Goal: Task Accomplishment & Management: Complete application form

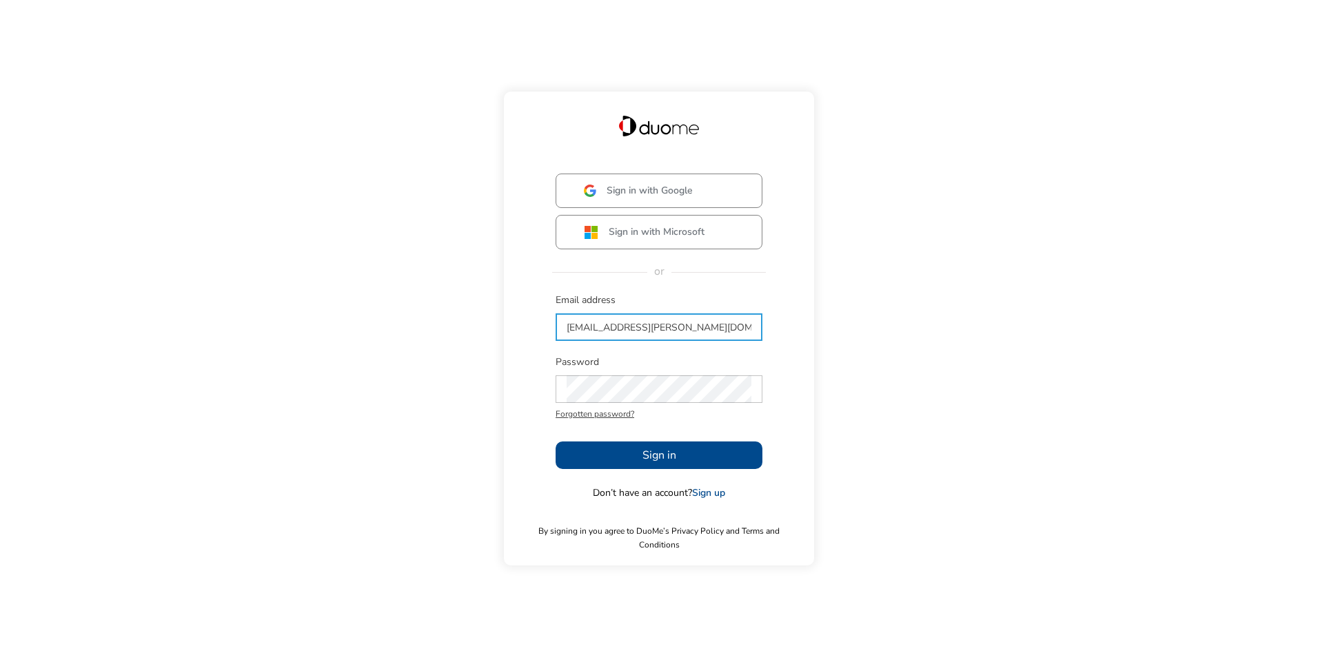
type input "[EMAIL_ADDRESS][PERSON_NAME][DOMAIN_NAME]"
click at [673, 464] on span "Sign in" at bounding box center [659, 455] width 34 height 17
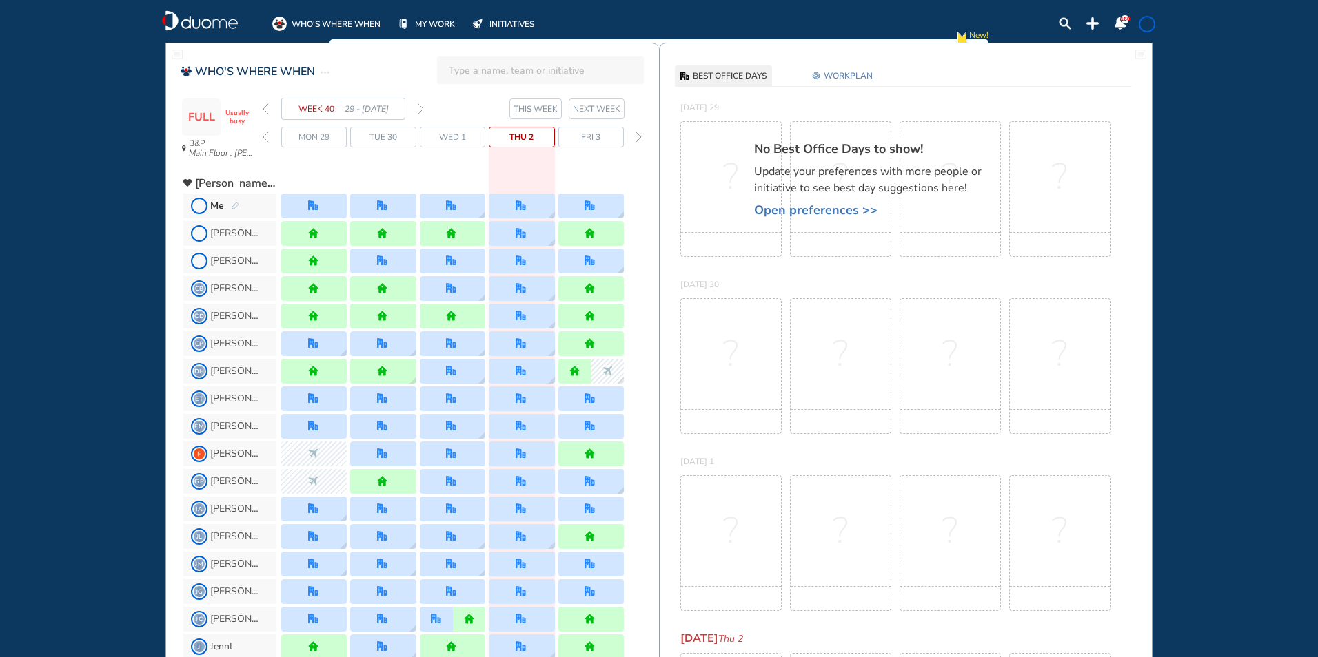
click at [607, 105] on span "NEXT WEEK" at bounding box center [597, 109] width 48 height 14
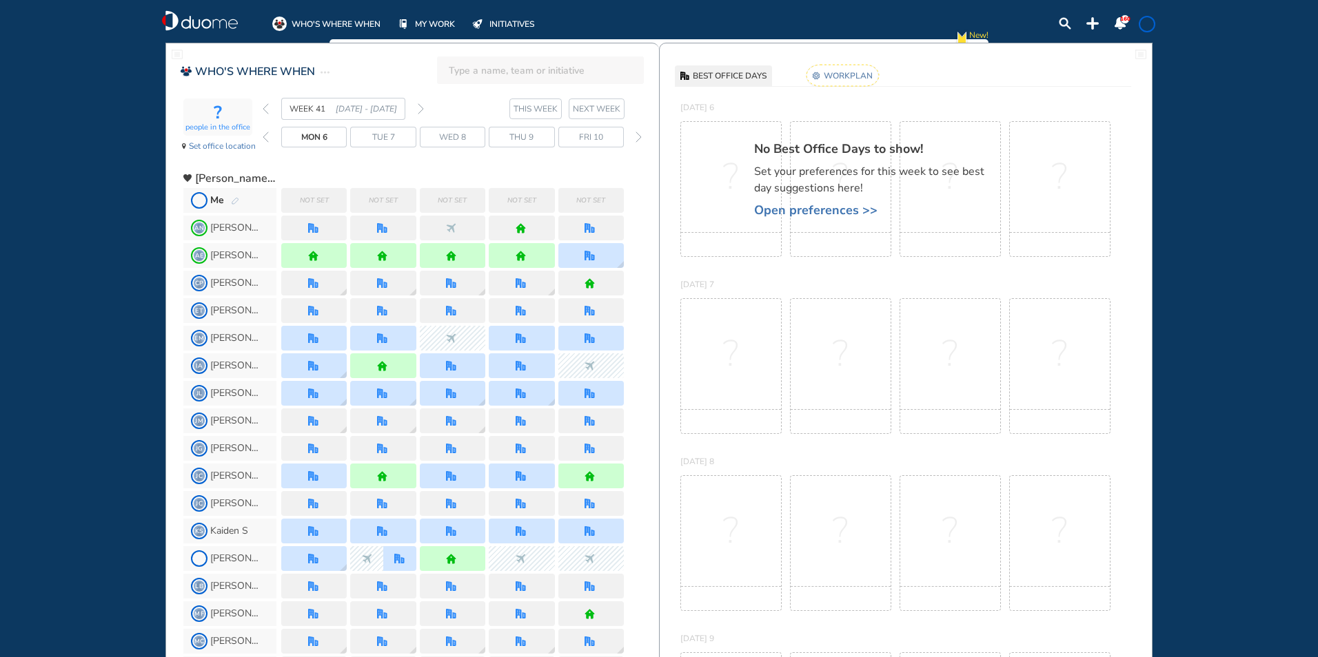
click at [336, 194] on div "Not set" at bounding box center [313, 200] width 65 height 25
click at [234, 200] on img "pen-edit" at bounding box center [235, 201] width 8 height 9
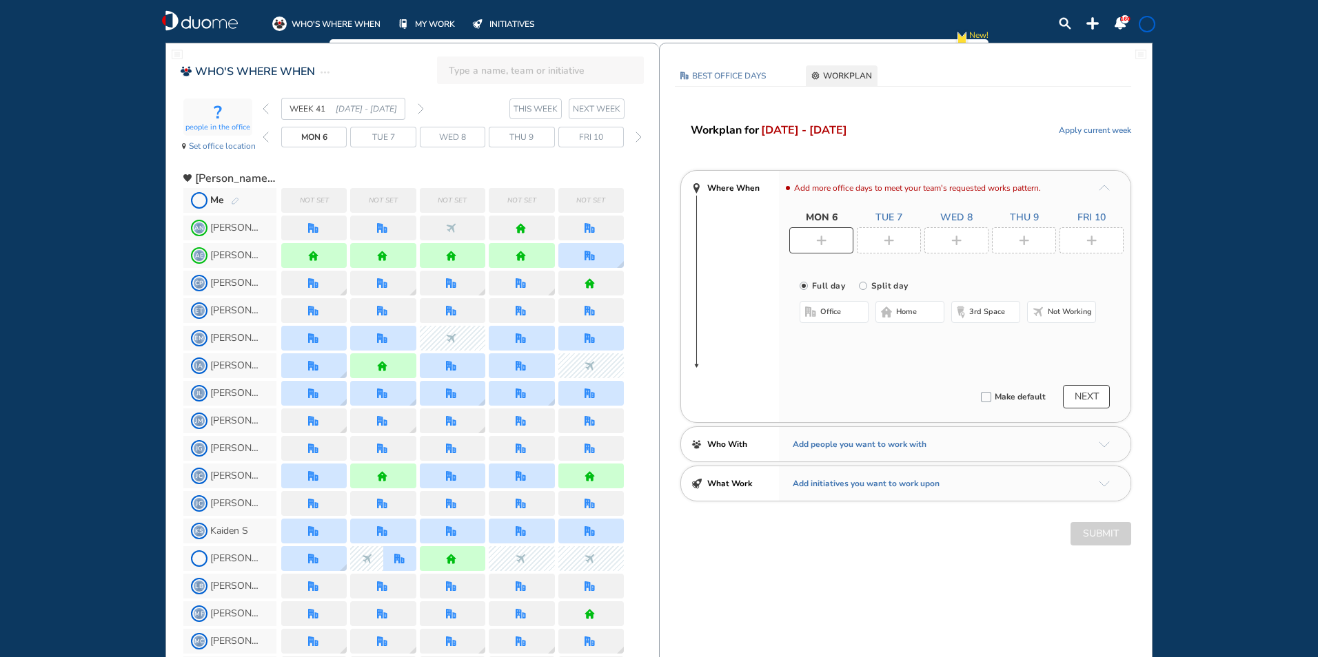
click at [832, 311] on span "office" at bounding box center [830, 312] width 21 height 11
click at [837, 340] on button "Select location" at bounding box center [835, 340] width 55 height 14
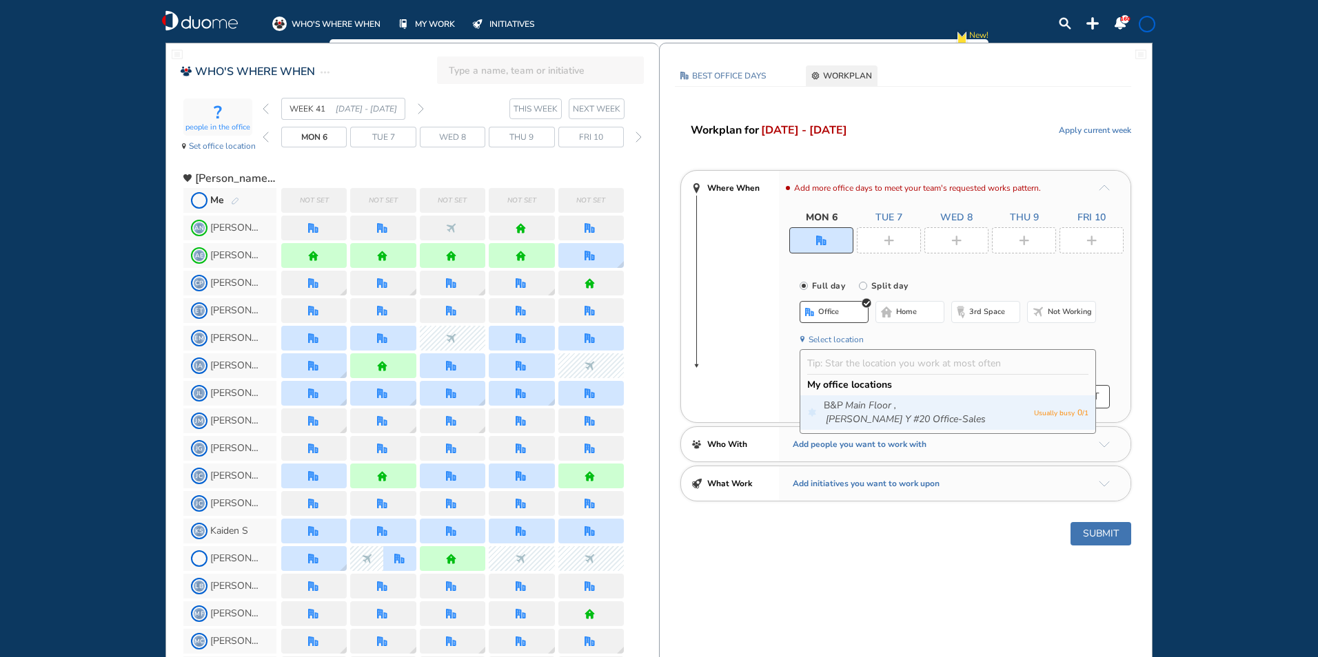
click at [846, 405] on icon "Main Floor ," at bounding box center [870, 406] width 51 height 14
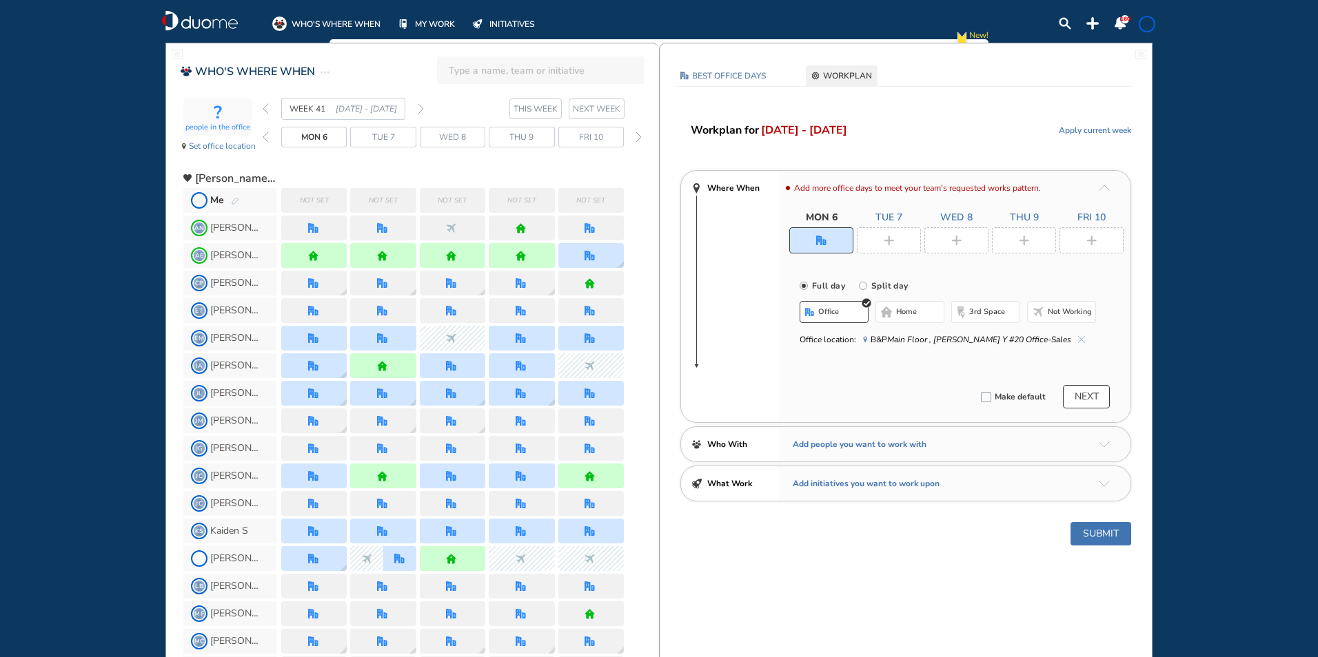
click at [875, 239] on div at bounding box center [889, 240] width 64 height 26
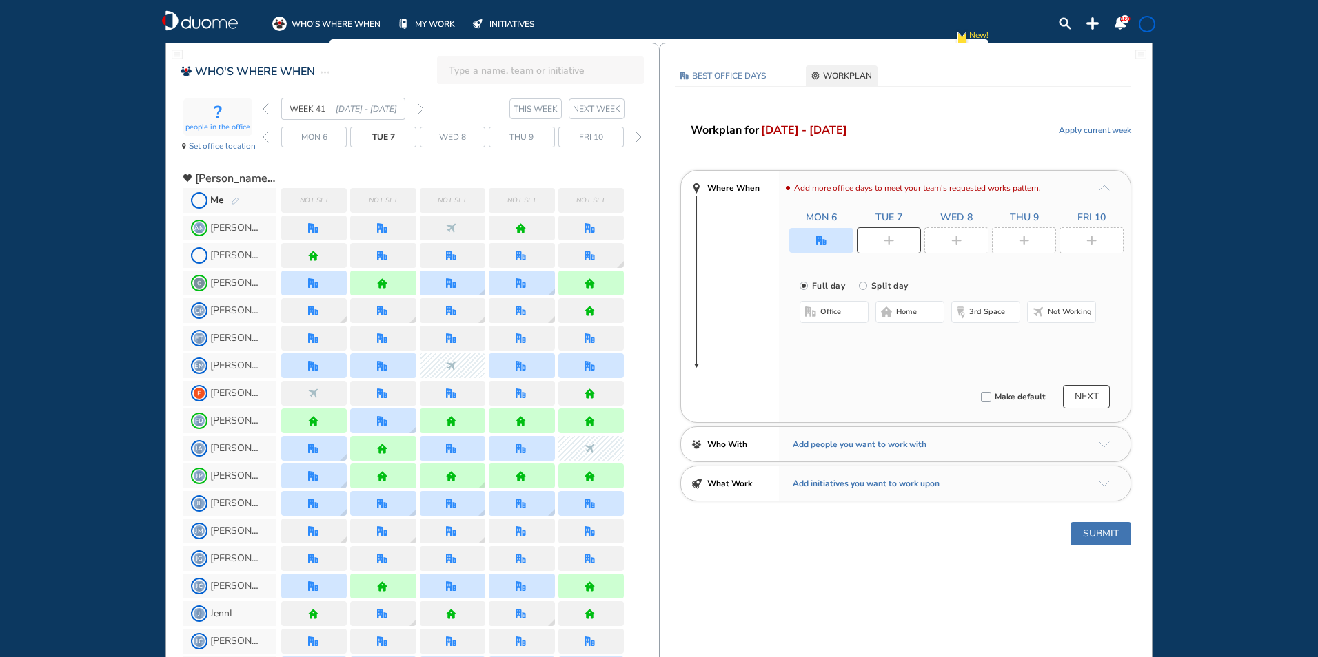
click at [841, 314] on button "office" at bounding box center [833, 312] width 69 height 22
click at [833, 345] on button "Select location" at bounding box center [835, 340] width 55 height 14
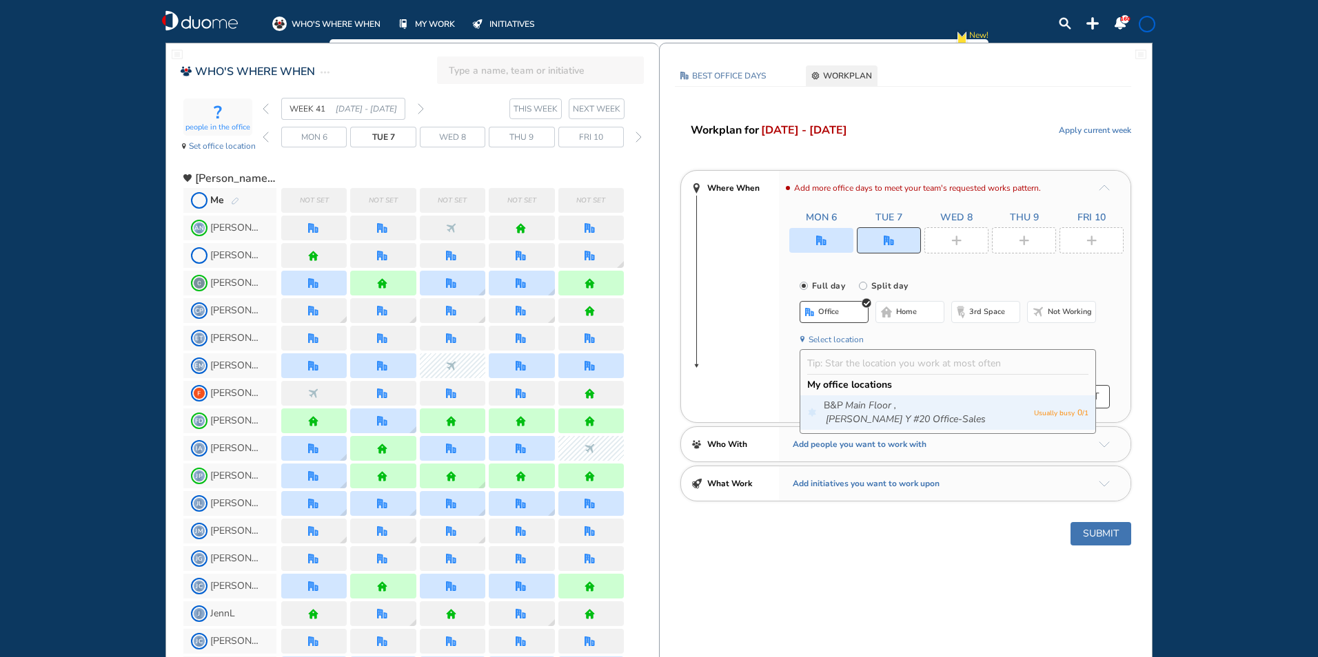
click at [847, 406] on icon "Main Floor ," at bounding box center [870, 406] width 51 height 14
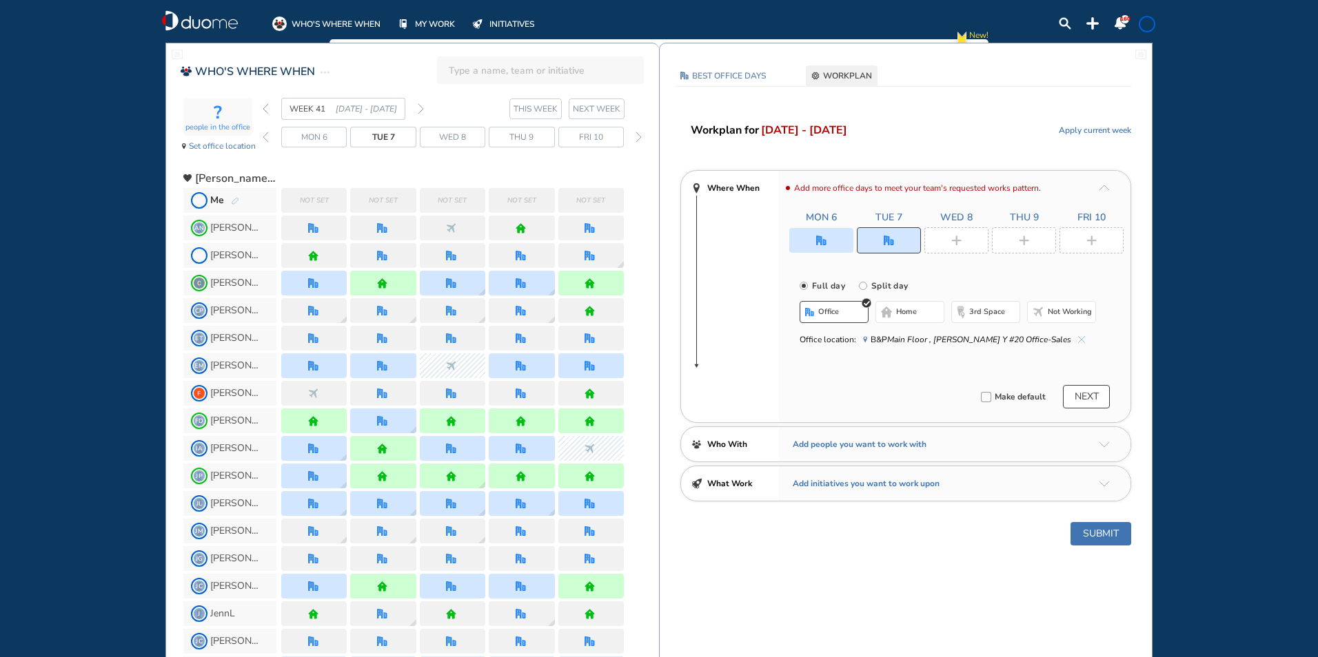
click at [952, 247] on div at bounding box center [956, 240] width 64 height 26
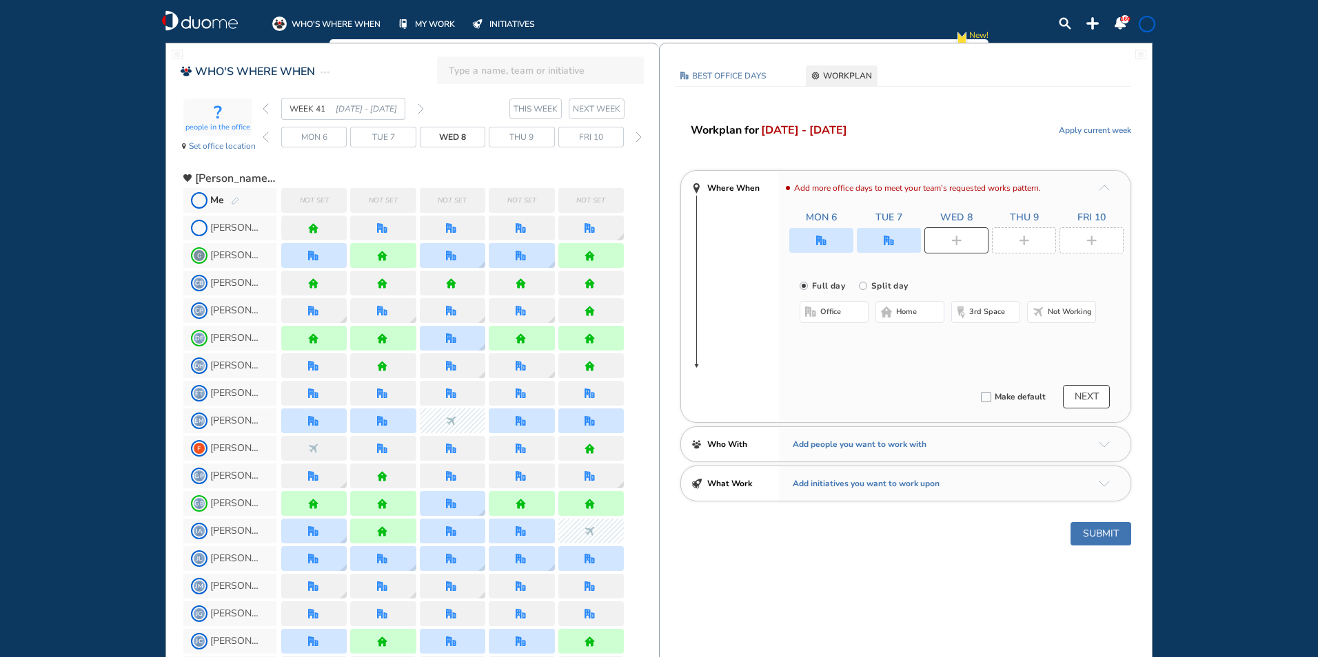
click at [910, 305] on button "home" at bounding box center [909, 312] width 69 height 22
click at [1015, 232] on div at bounding box center [1024, 240] width 64 height 26
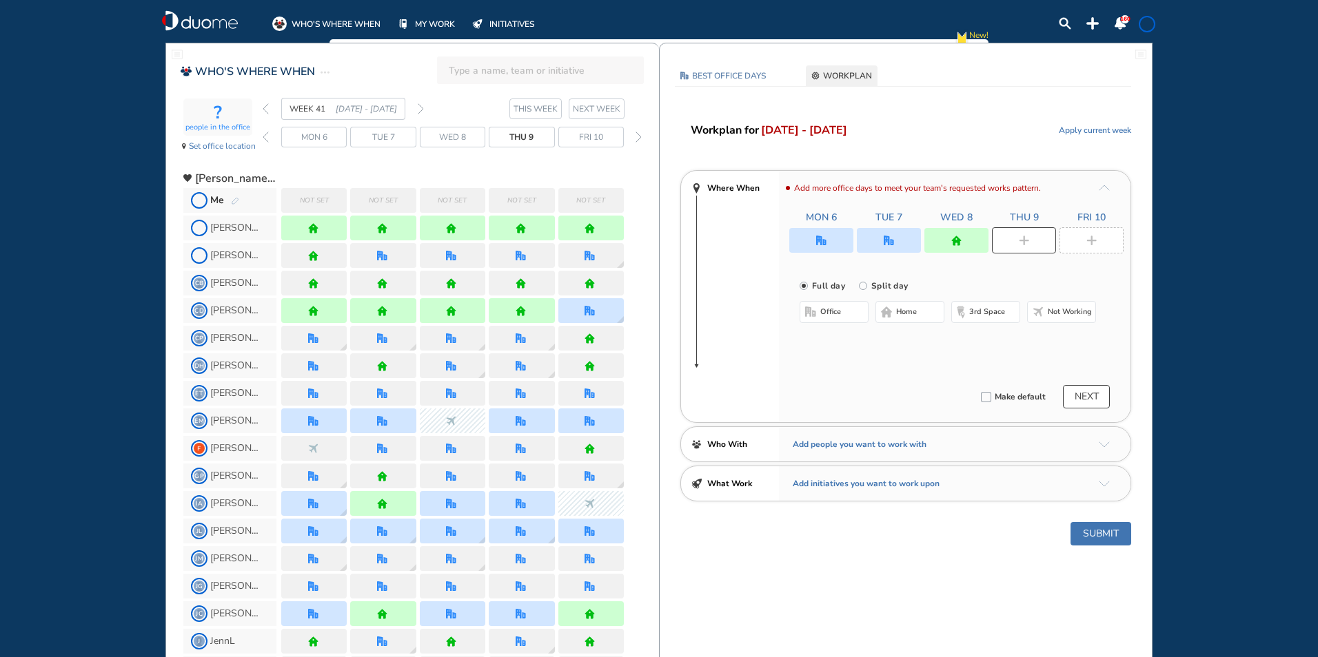
click at [816, 307] on button "office" at bounding box center [833, 312] width 69 height 22
click at [836, 338] on button "Select location" at bounding box center [835, 340] width 55 height 14
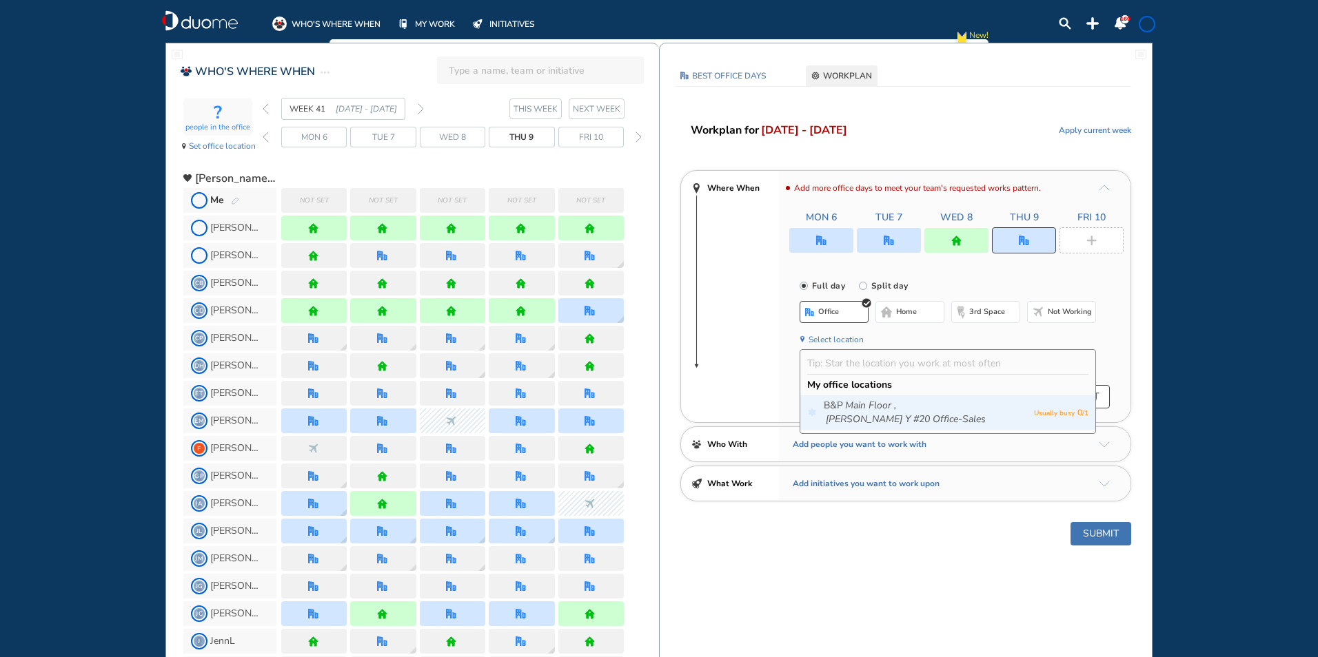
click at [857, 407] on icon "Main Floor ," at bounding box center [870, 406] width 51 height 14
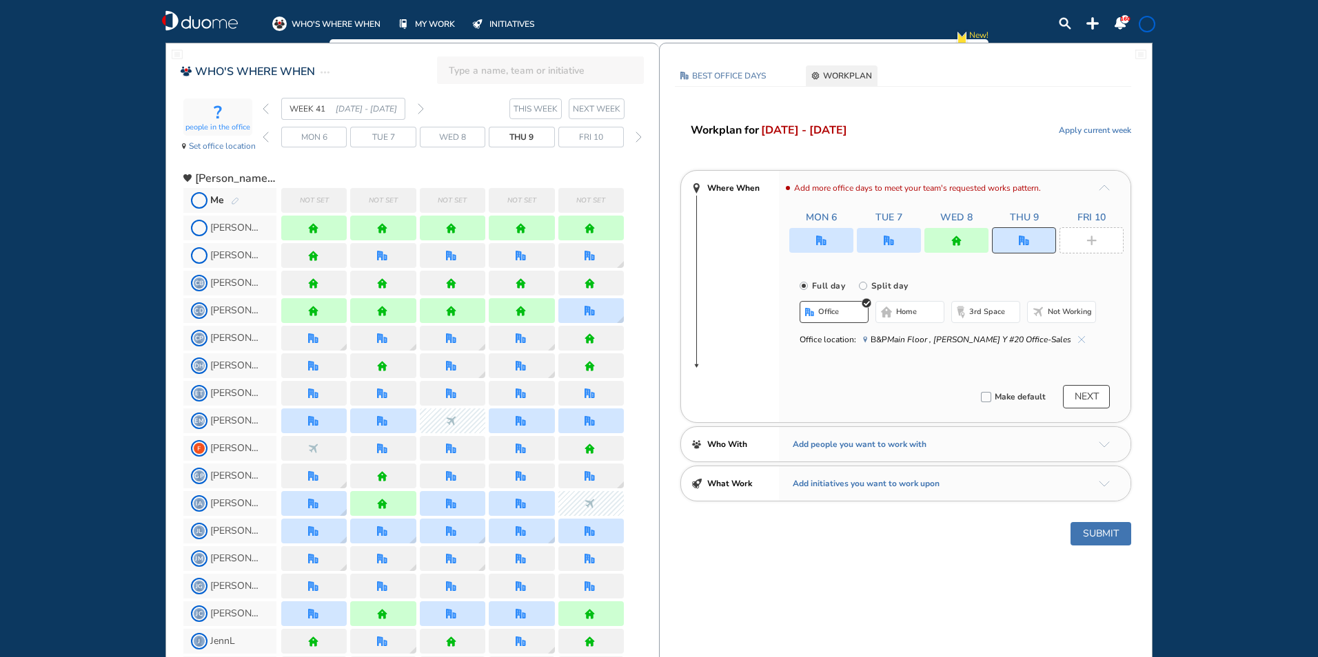
click at [1082, 238] on div at bounding box center [1091, 240] width 64 height 26
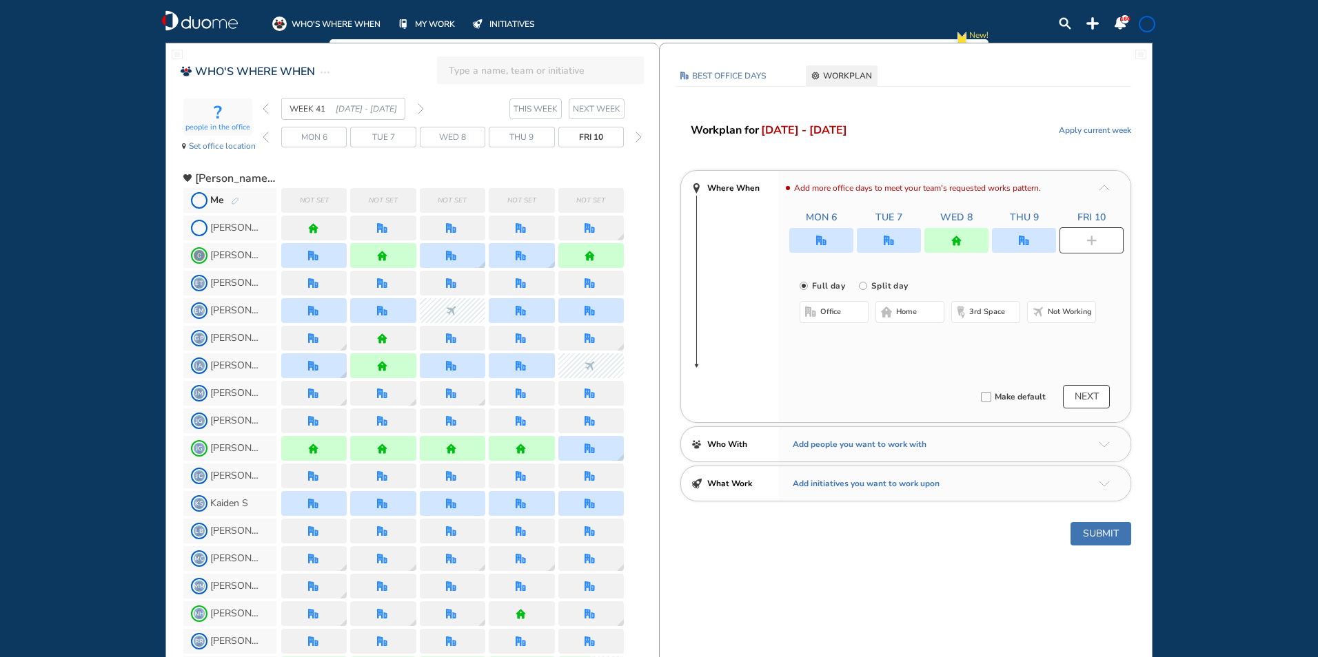
click at [842, 308] on button "office" at bounding box center [833, 312] width 69 height 22
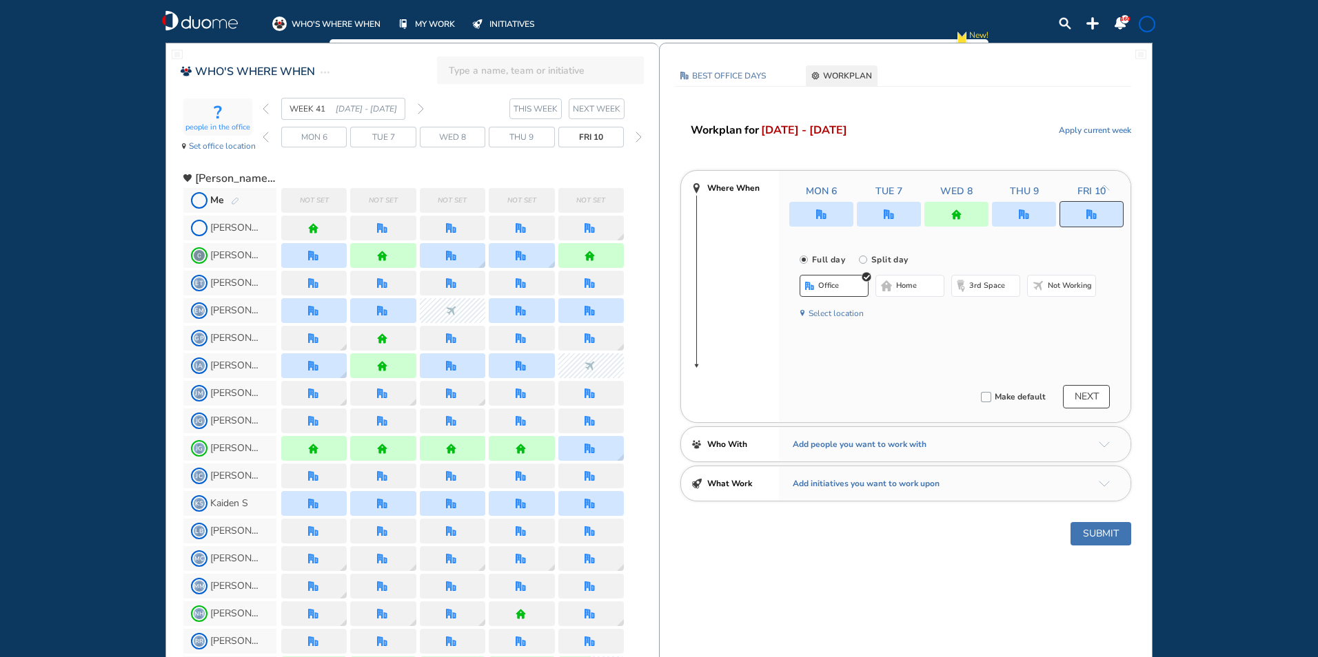
click at [831, 316] on button "Select location" at bounding box center [835, 314] width 55 height 14
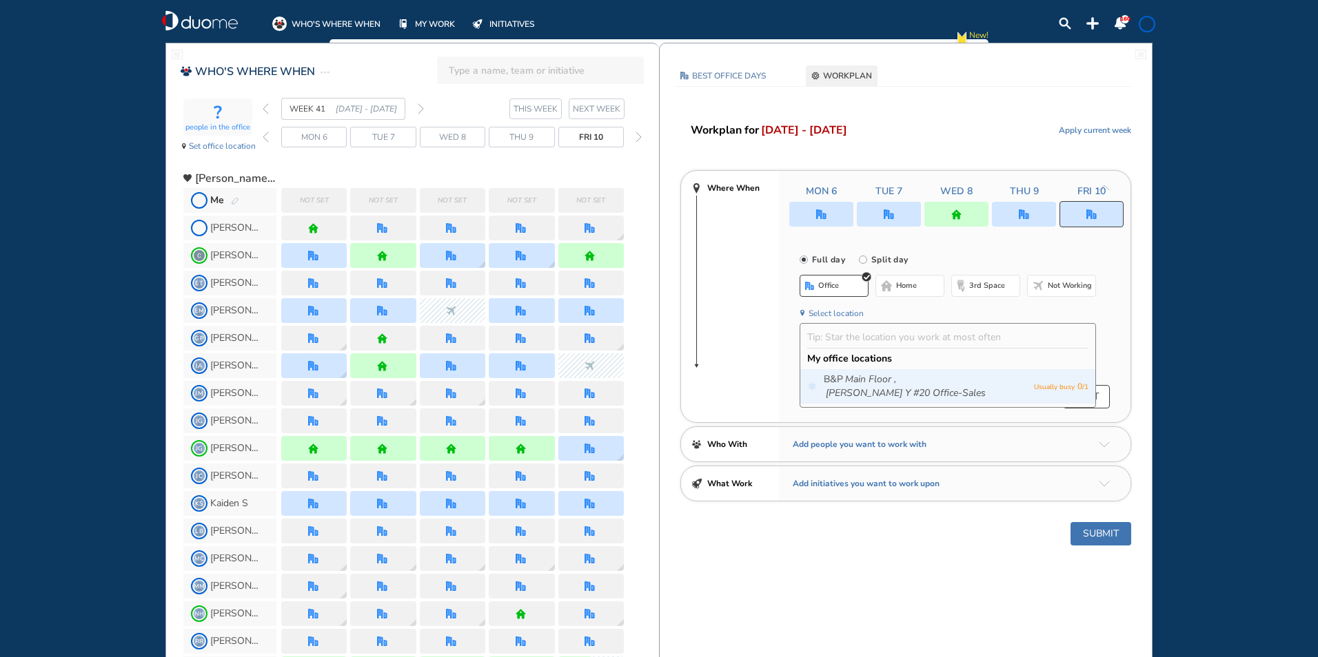
click at [860, 371] on div "B&P Main Floor , [PERSON_NAME] Y #20 Office-Sales Usually busy 0 / 1" at bounding box center [947, 386] width 295 height 34
click at [930, 387] on icon "[PERSON_NAME] Y #20 Office-Sales" at bounding box center [906, 394] width 160 height 14
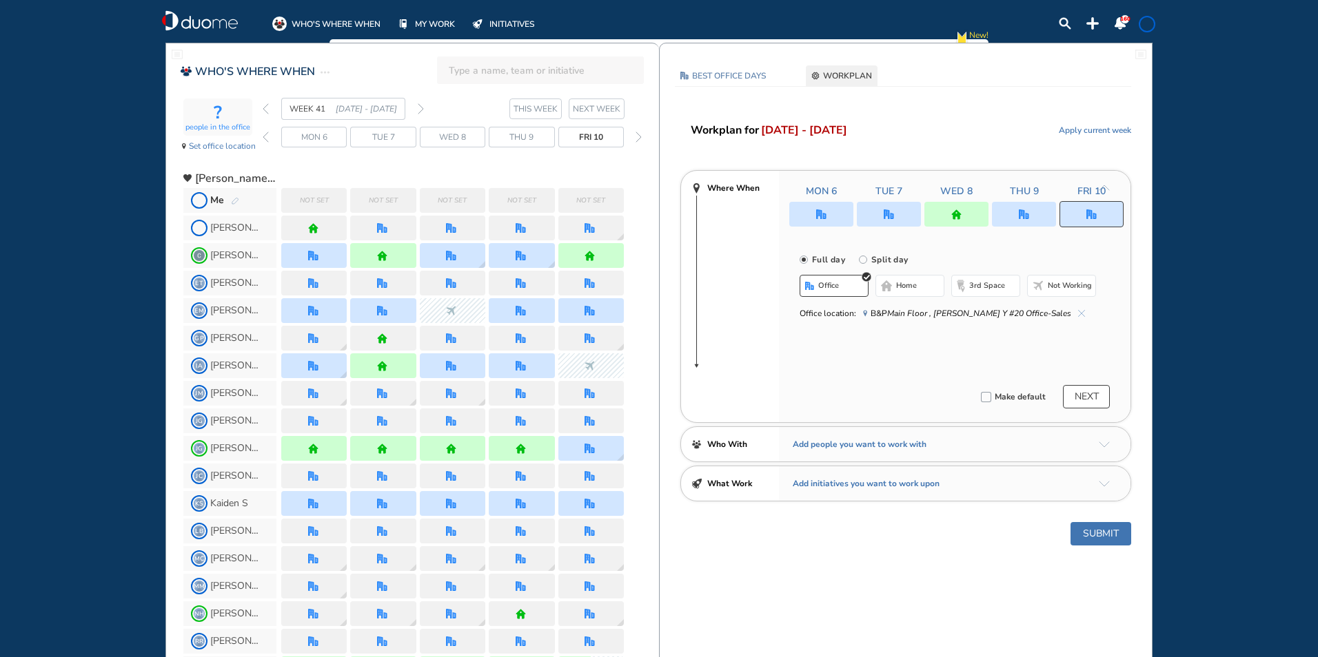
click at [1109, 531] on button "Submit" at bounding box center [1100, 533] width 61 height 23
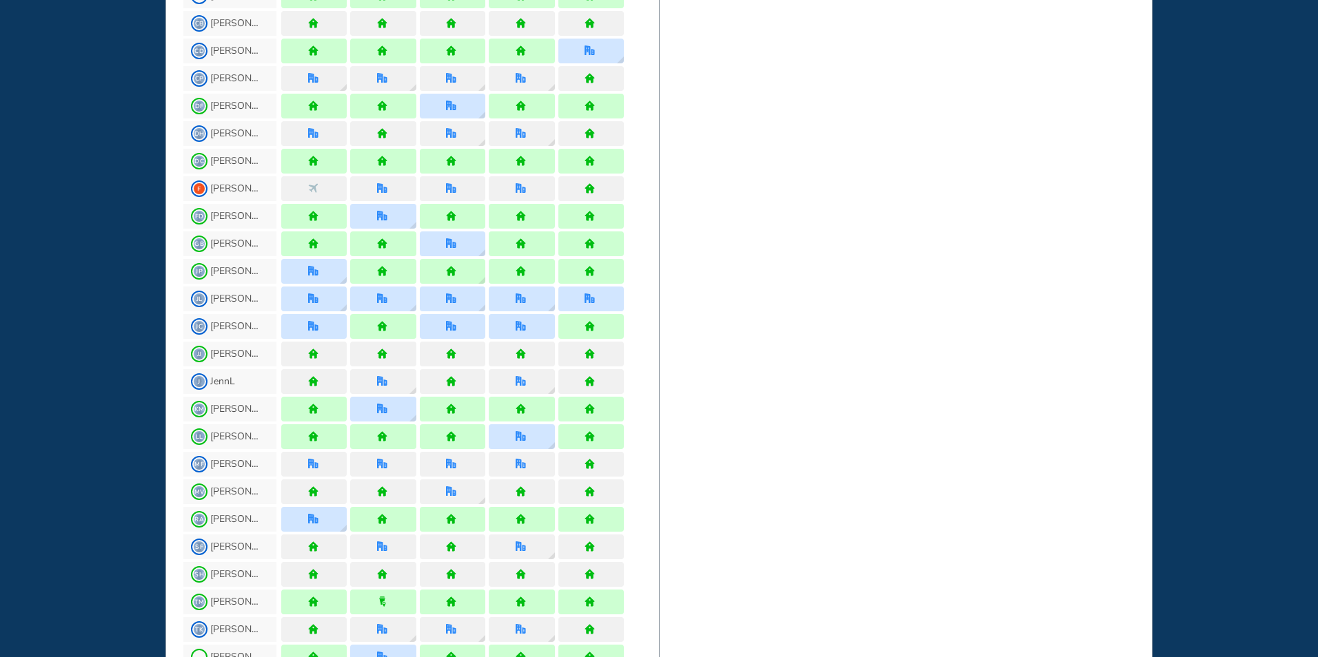
scroll to position [896, 0]
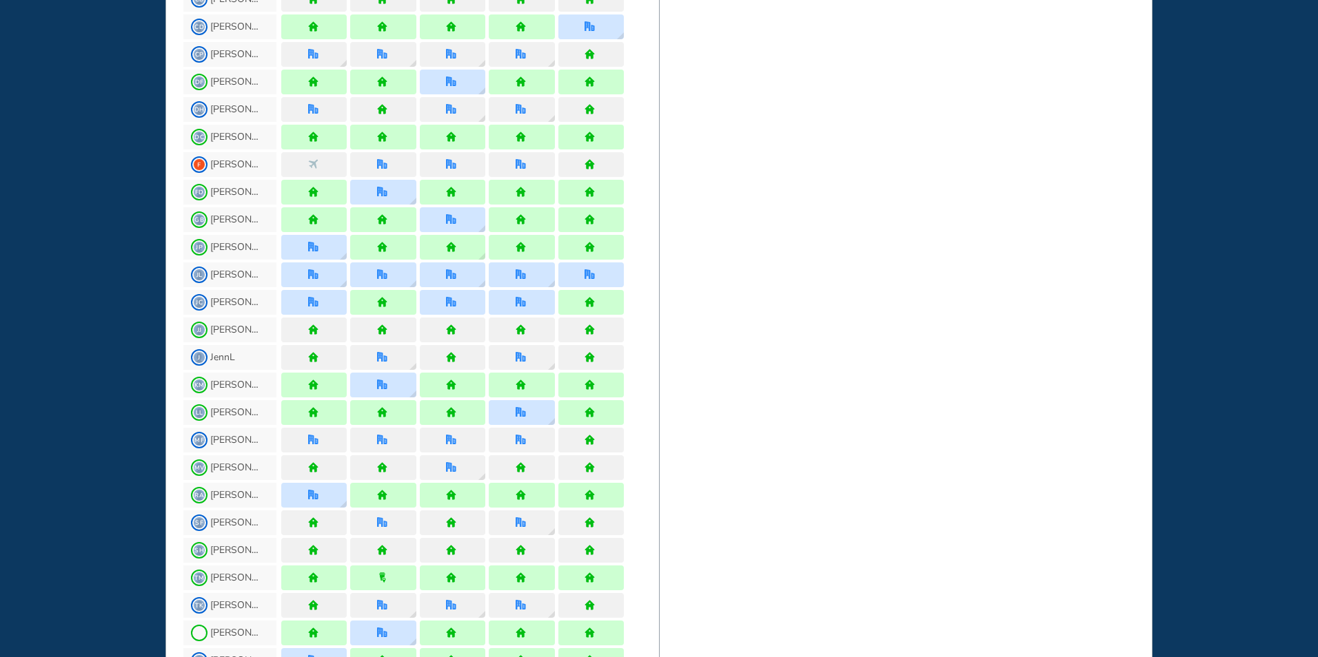
click at [385, 575] on img "thirdspace" at bounding box center [382, 578] width 10 height 10
click at [450, 581] on img "home" at bounding box center [451, 578] width 10 height 10
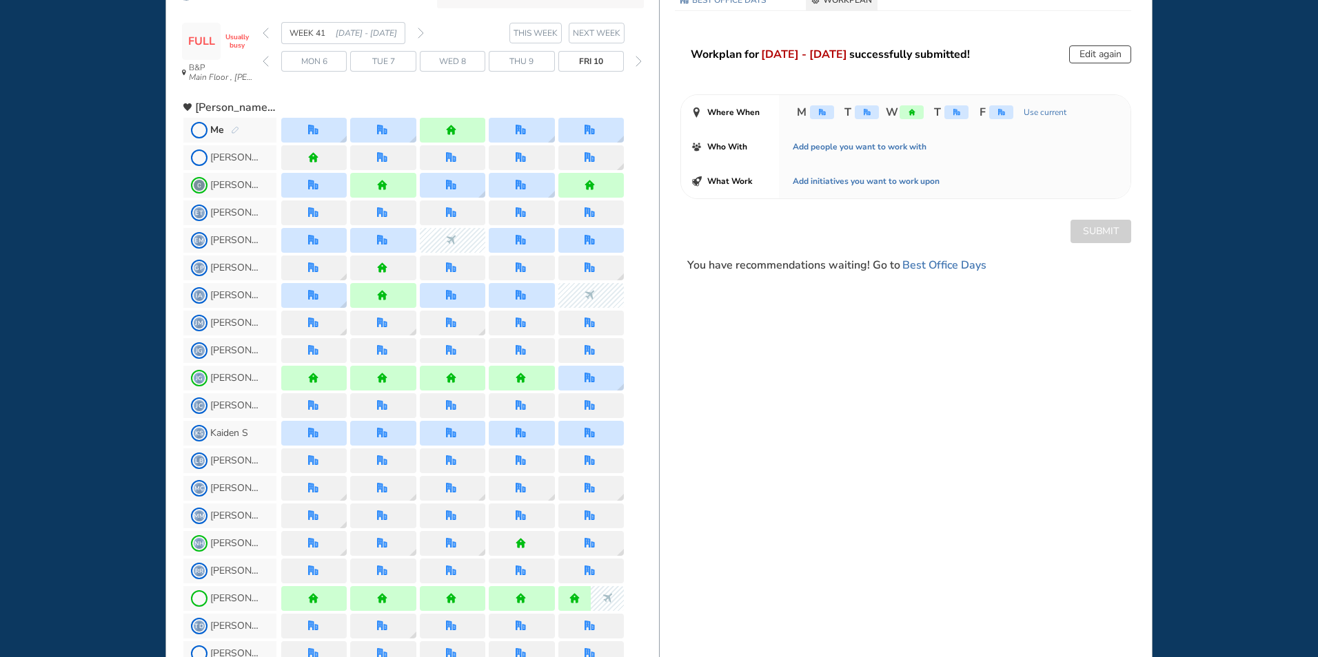
scroll to position [0, 0]
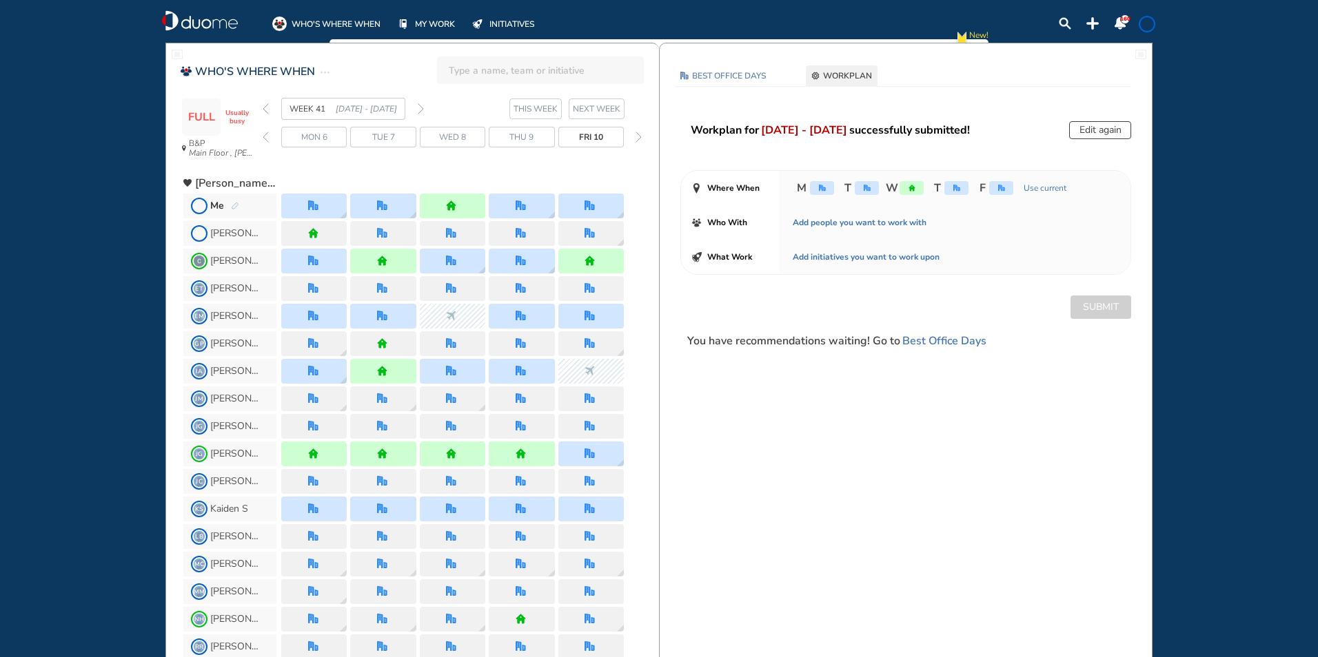
click at [592, 110] on span "NEXT WEEK" at bounding box center [597, 109] width 48 height 14
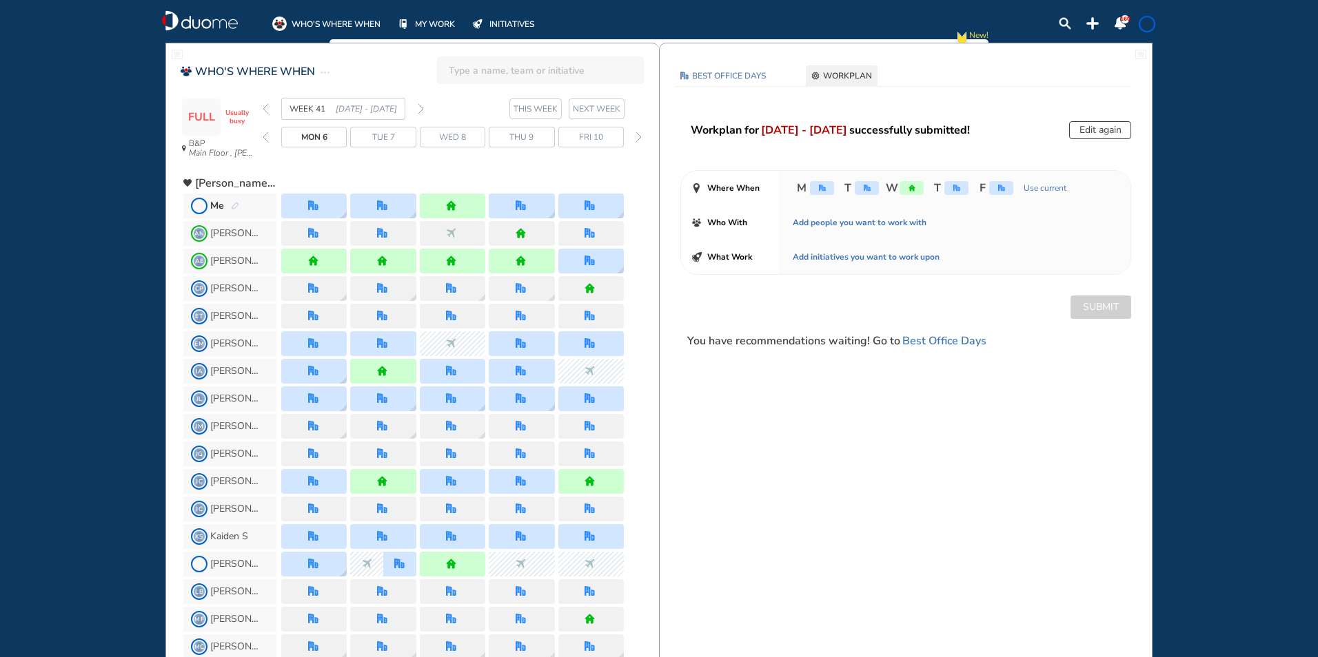
click at [591, 110] on span "NEXT WEEK" at bounding box center [597, 109] width 48 height 14
click at [640, 136] on img "forward day" at bounding box center [638, 137] width 6 height 11
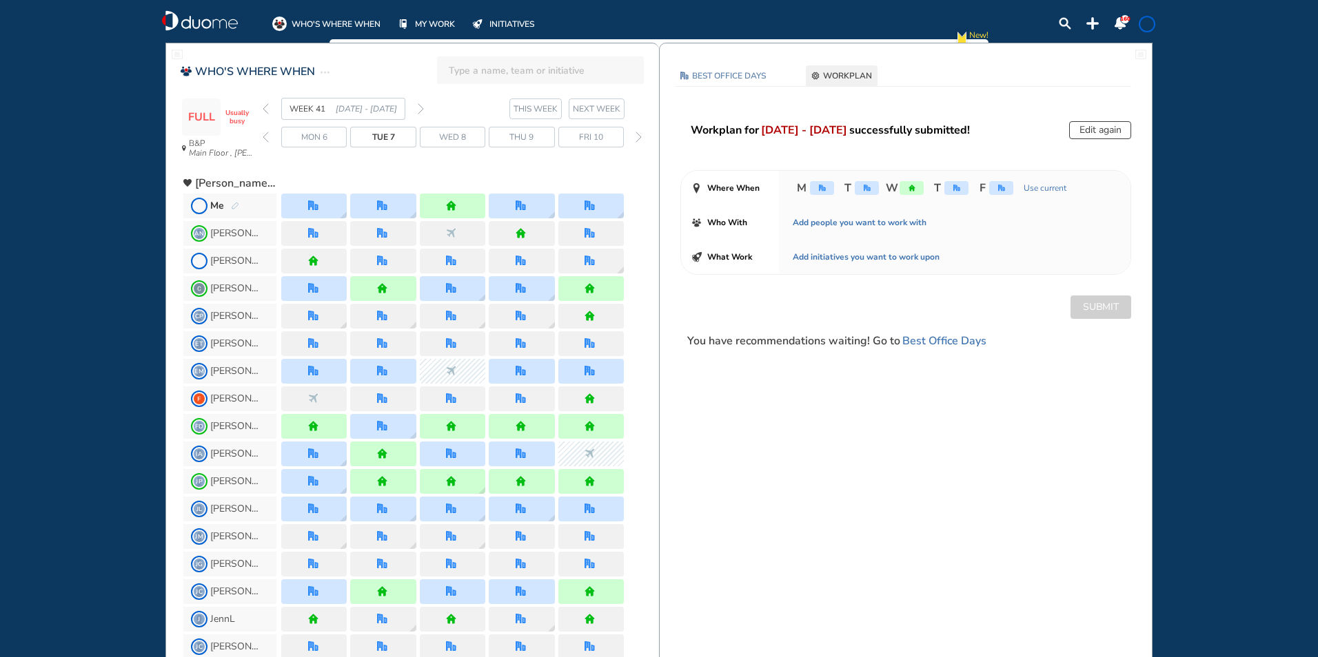
click at [640, 136] on img "forward day" at bounding box center [638, 137] width 6 height 11
click at [639, 136] on img "forward day" at bounding box center [638, 137] width 6 height 11
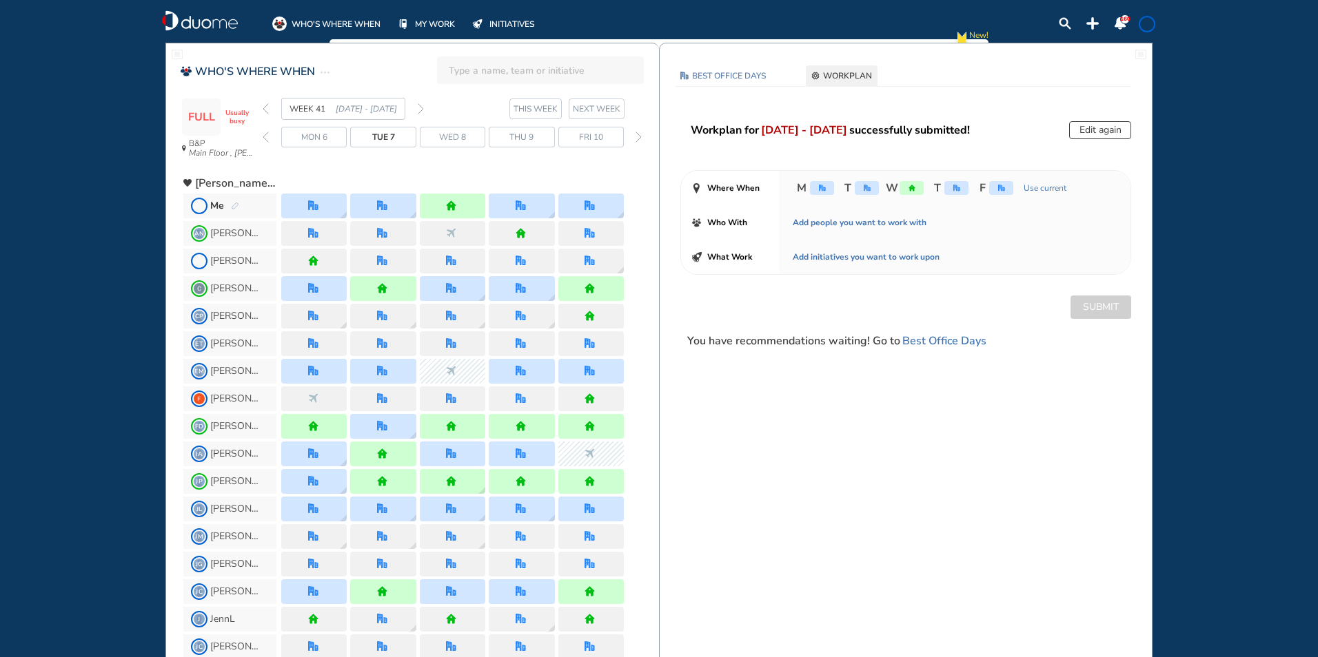
click at [639, 135] on img "forward day" at bounding box center [638, 137] width 6 height 11
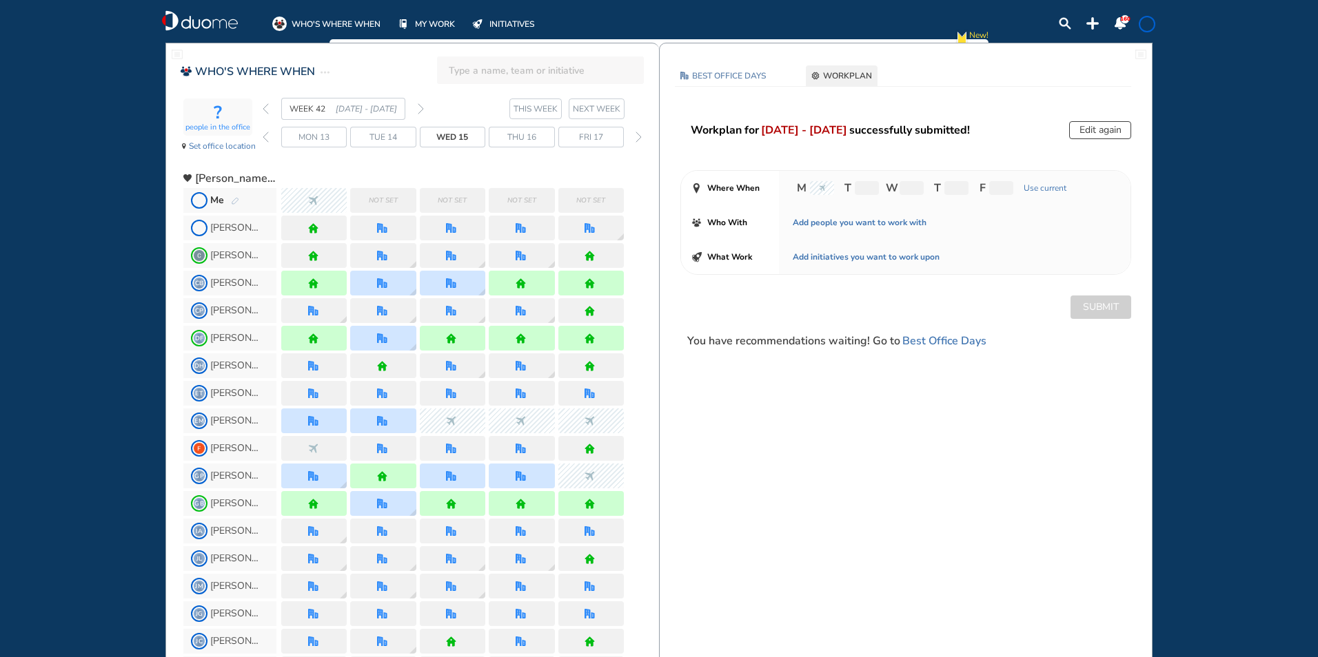
click at [234, 201] on img "pen-edit" at bounding box center [235, 201] width 8 height 9
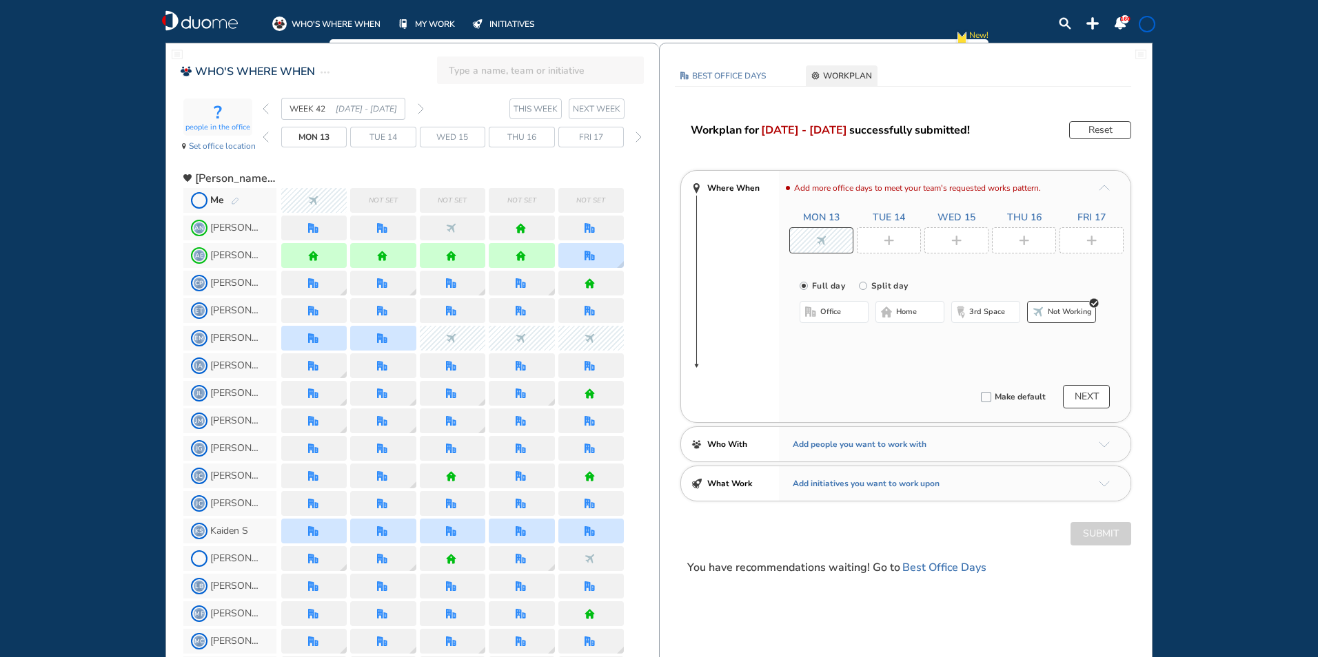
click at [889, 238] on img "plus-rounded-bdbdbd" at bounding box center [889, 241] width 10 height 10
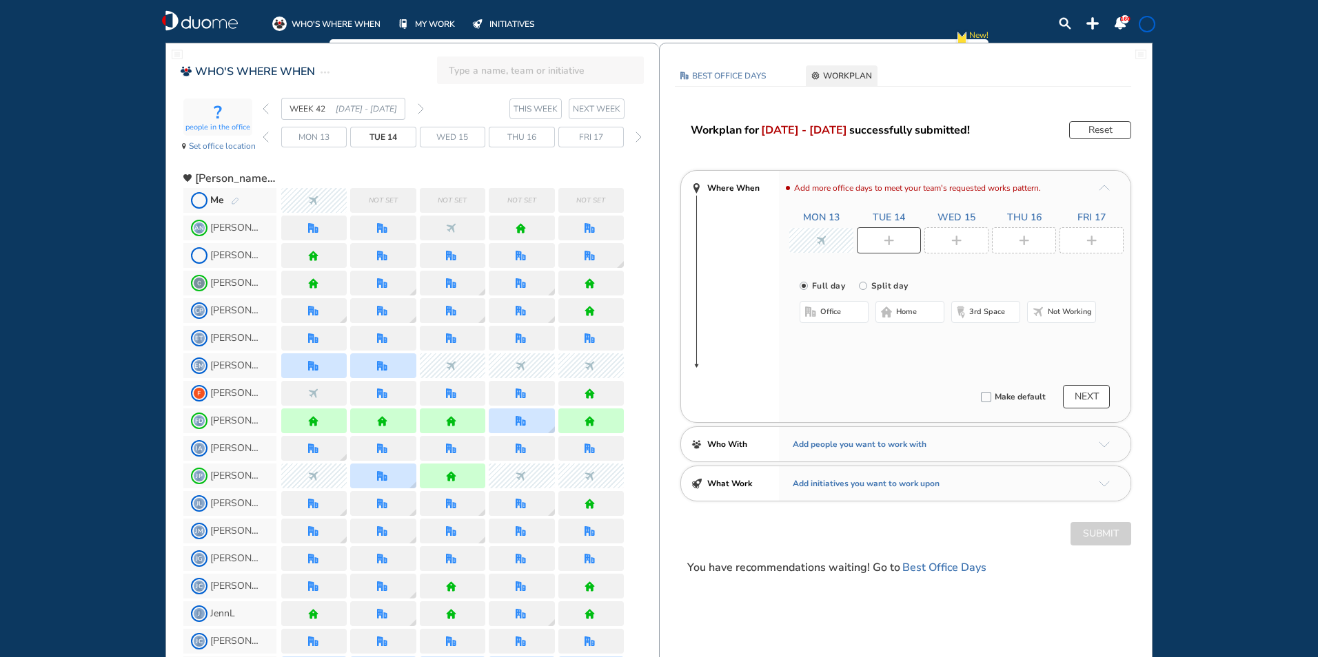
click at [833, 310] on span "office" at bounding box center [830, 312] width 21 height 11
click at [830, 344] on button "Select location" at bounding box center [835, 340] width 55 height 14
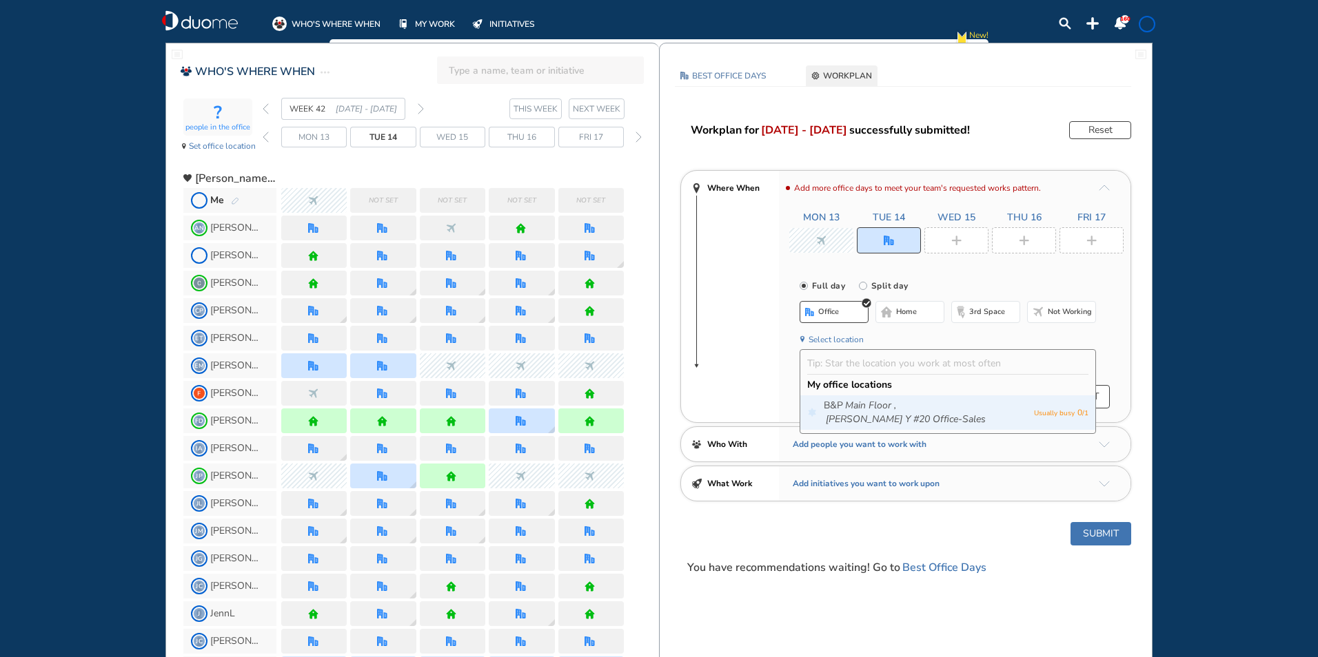
click at [906, 413] on icon "[PERSON_NAME] Y #20 Office-Sales" at bounding box center [906, 420] width 160 height 14
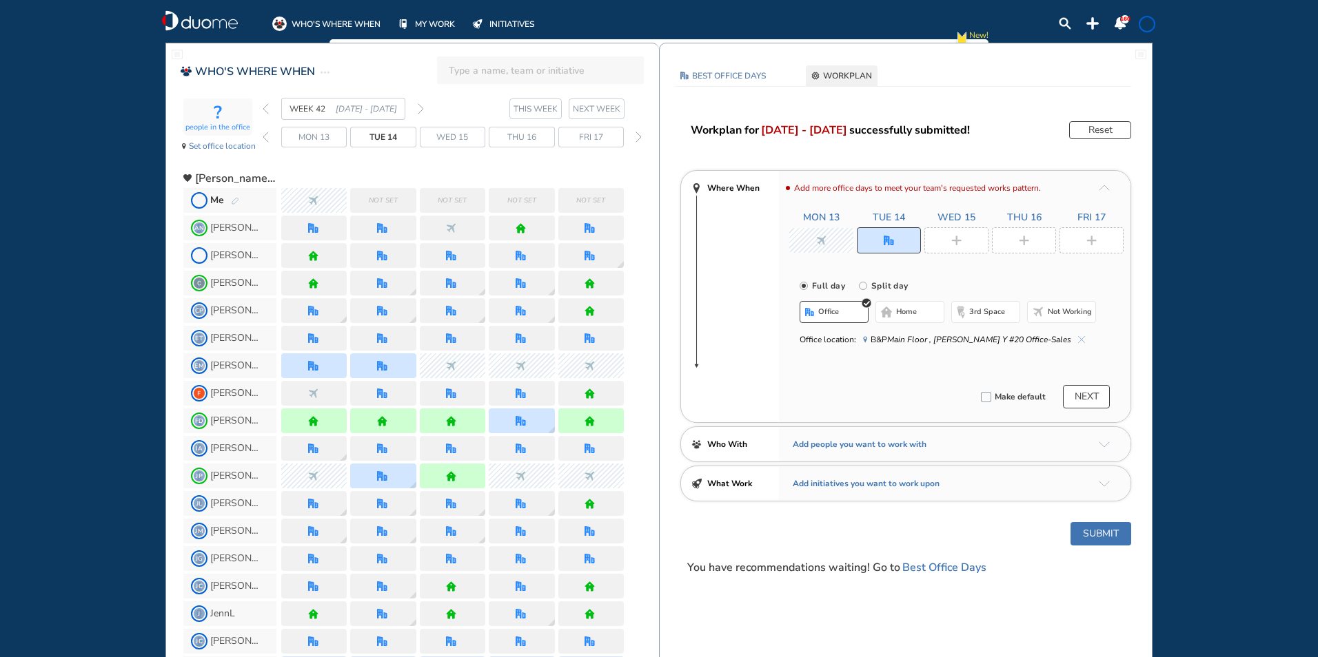
click at [964, 236] on div at bounding box center [956, 240] width 64 height 26
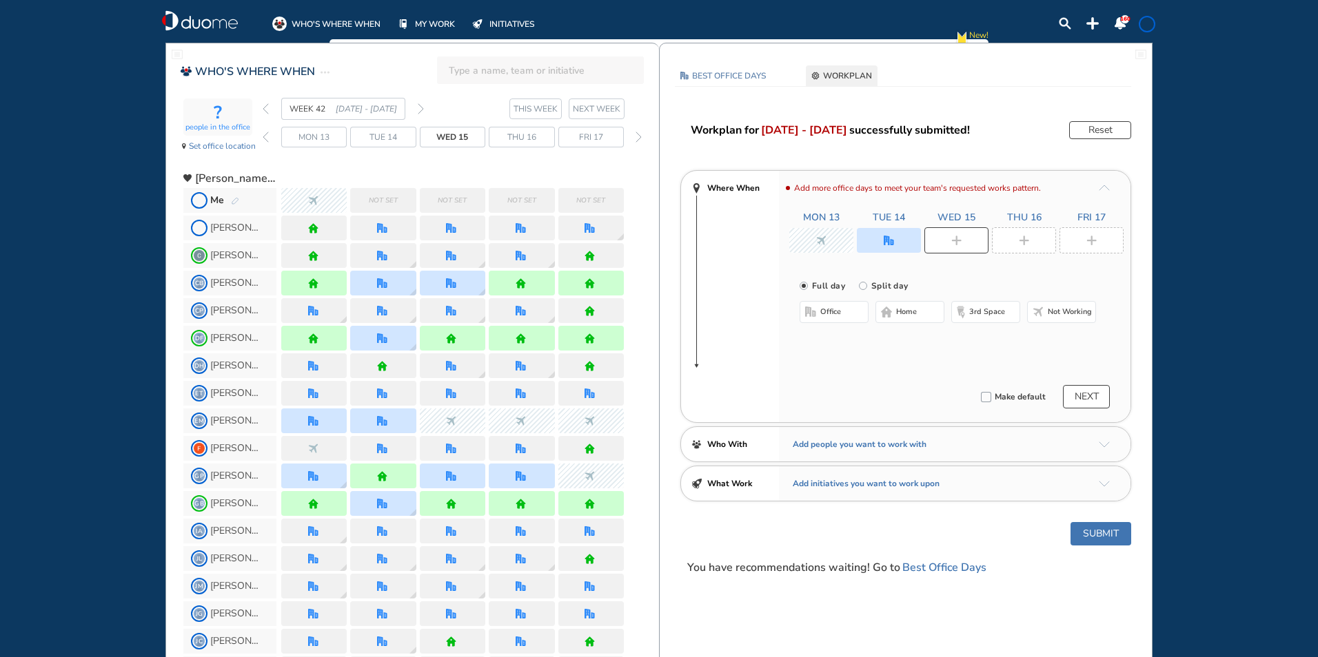
click at [842, 309] on button "office" at bounding box center [833, 312] width 69 height 22
click at [834, 339] on button "Select location" at bounding box center [835, 340] width 55 height 14
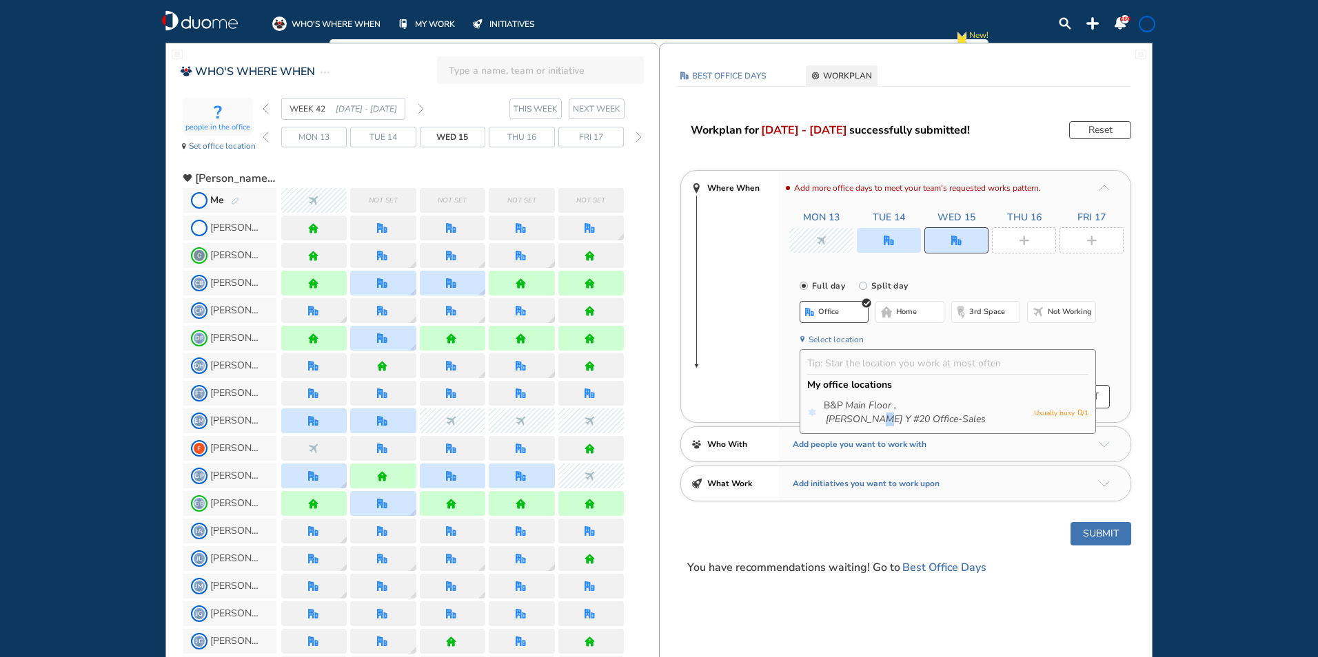
click at [950, 413] on icon "[PERSON_NAME] Y #20 Office-Sales" at bounding box center [906, 420] width 160 height 14
click at [1028, 245] on img "plus-rounded-bdbdbd" at bounding box center [1024, 241] width 10 height 10
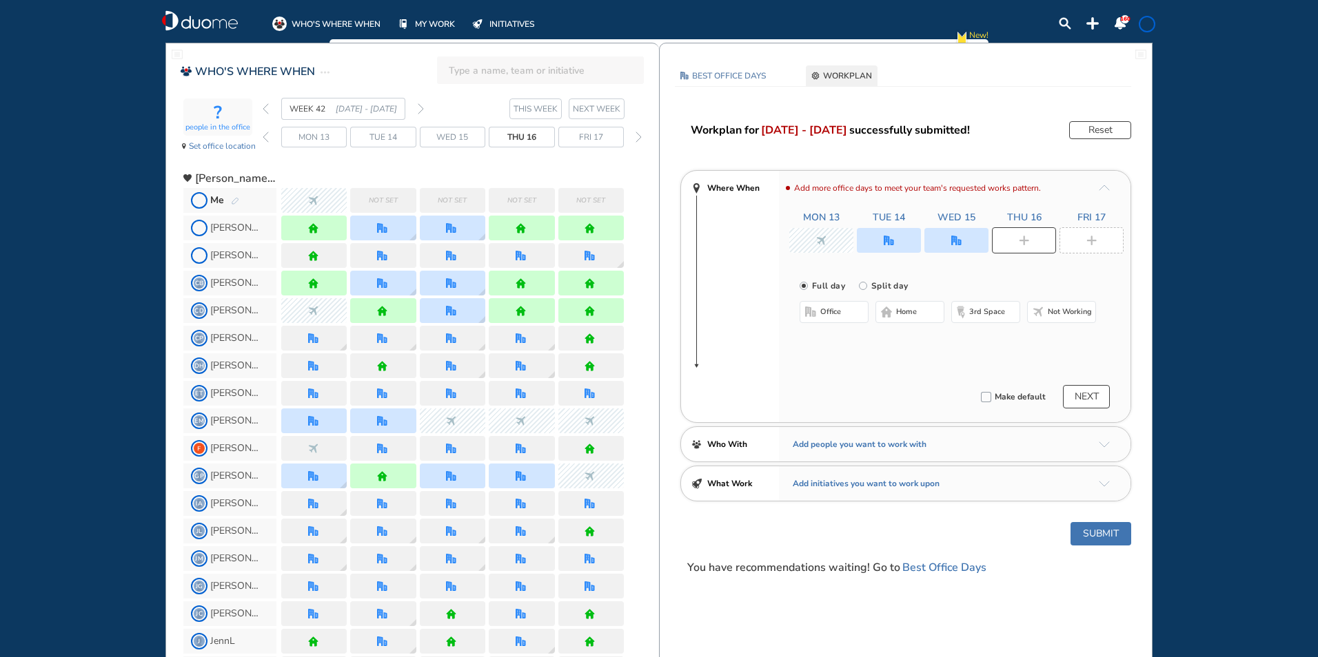
click at [822, 309] on span "office" at bounding box center [830, 312] width 21 height 11
click at [830, 343] on button "Select location" at bounding box center [835, 340] width 55 height 14
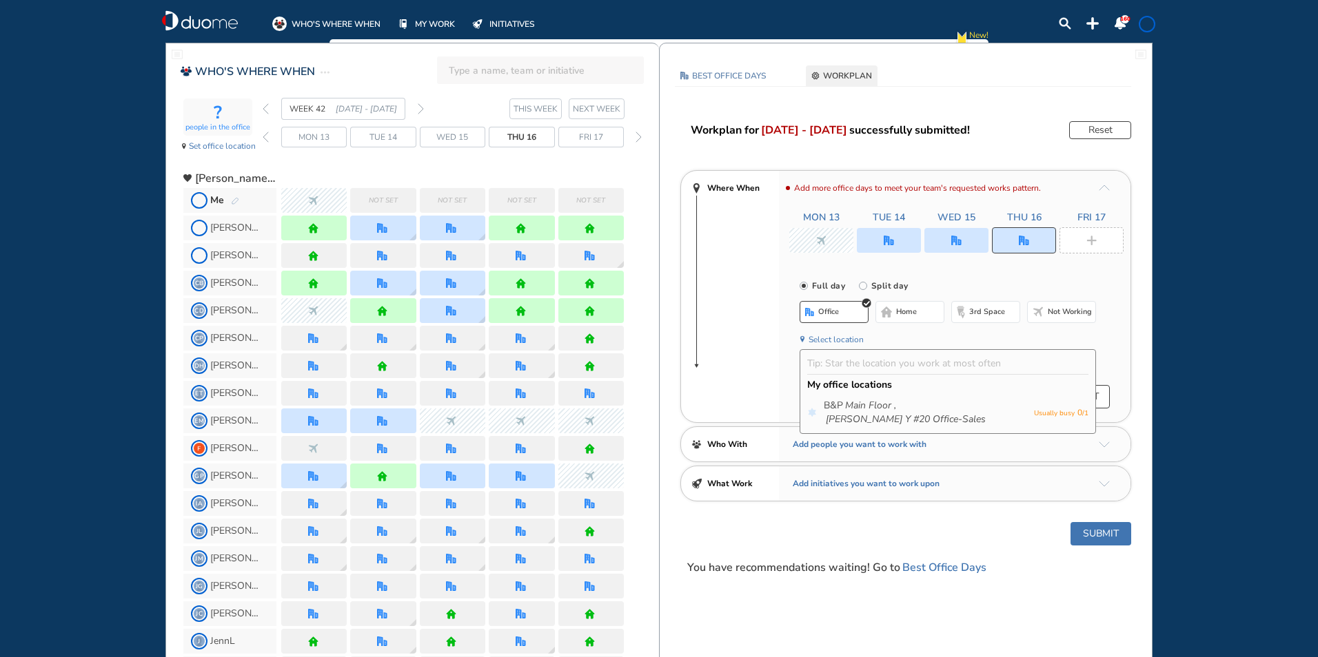
click at [850, 396] on div "B&P Main Floor , [PERSON_NAME] Y #20 Office-Sales Usually busy 0 / 1" at bounding box center [947, 413] width 295 height 34
click at [853, 405] on icon "Main Floor ," at bounding box center [870, 406] width 51 height 14
click at [1074, 242] on div at bounding box center [1091, 240] width 64 height 26
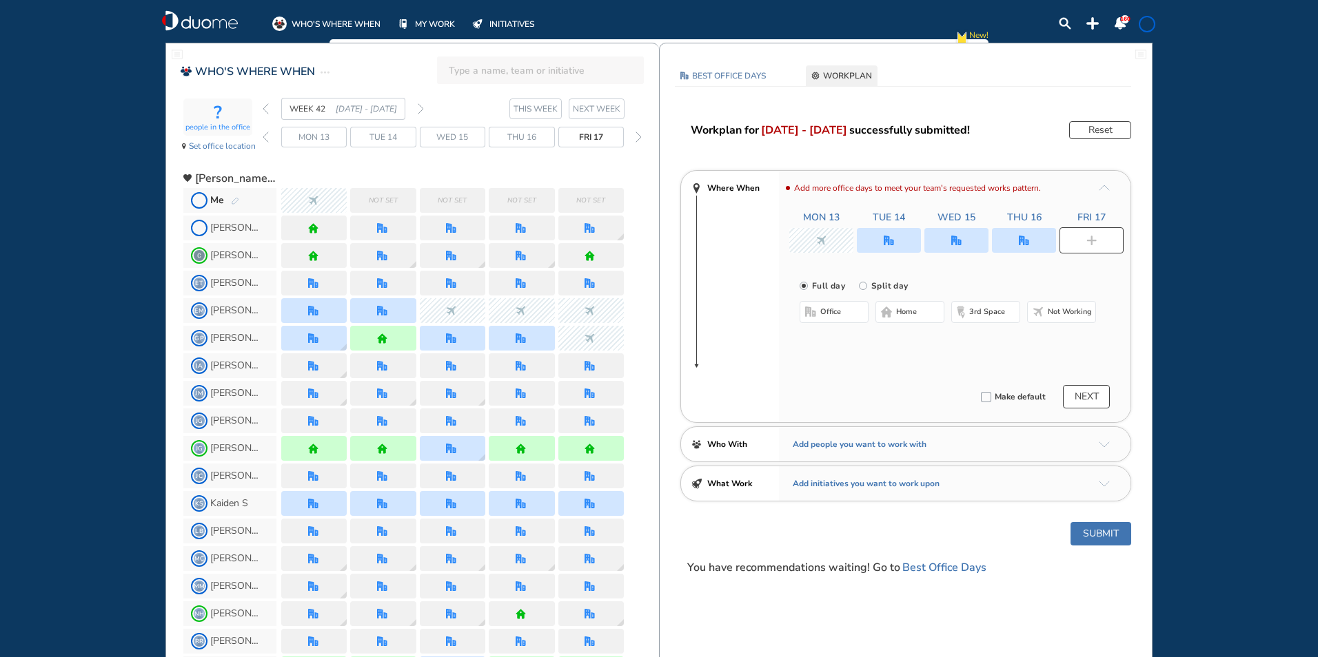
click at [833, 316] on span "office" at bounding box center [830, 312] width 21 height 11
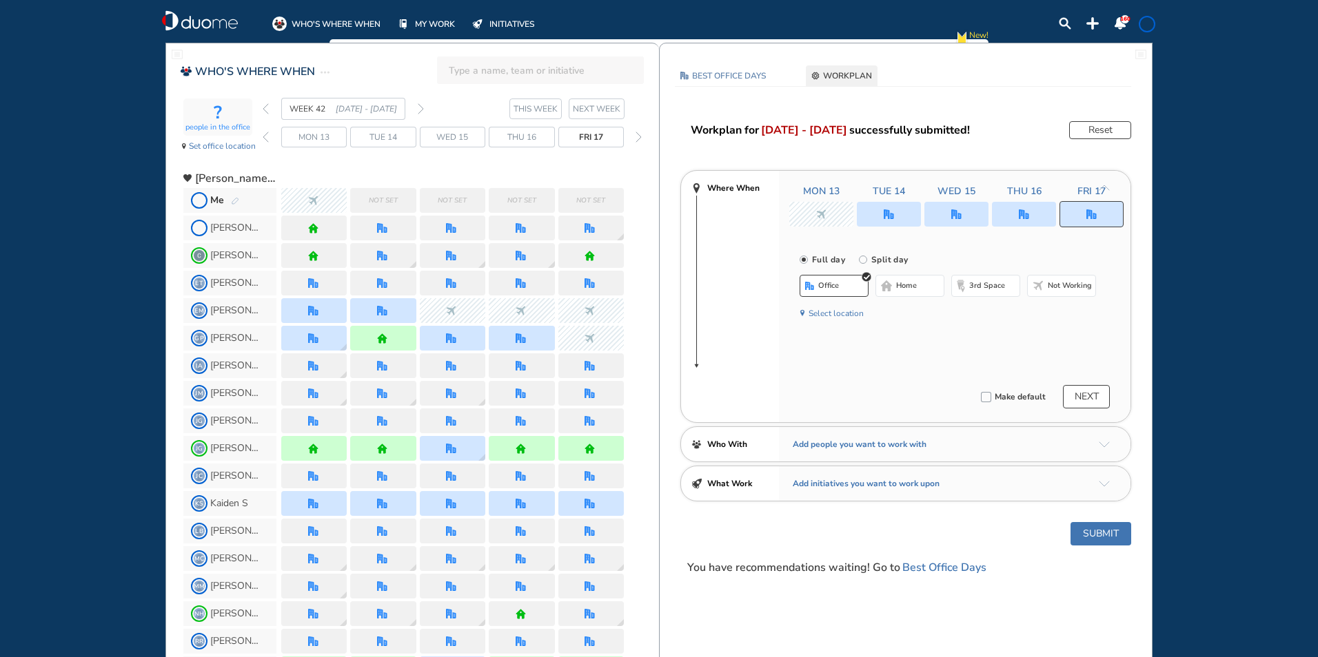
click at [835, 318] on button "Select location" at bounding box center [835, 314] width 55 height 14
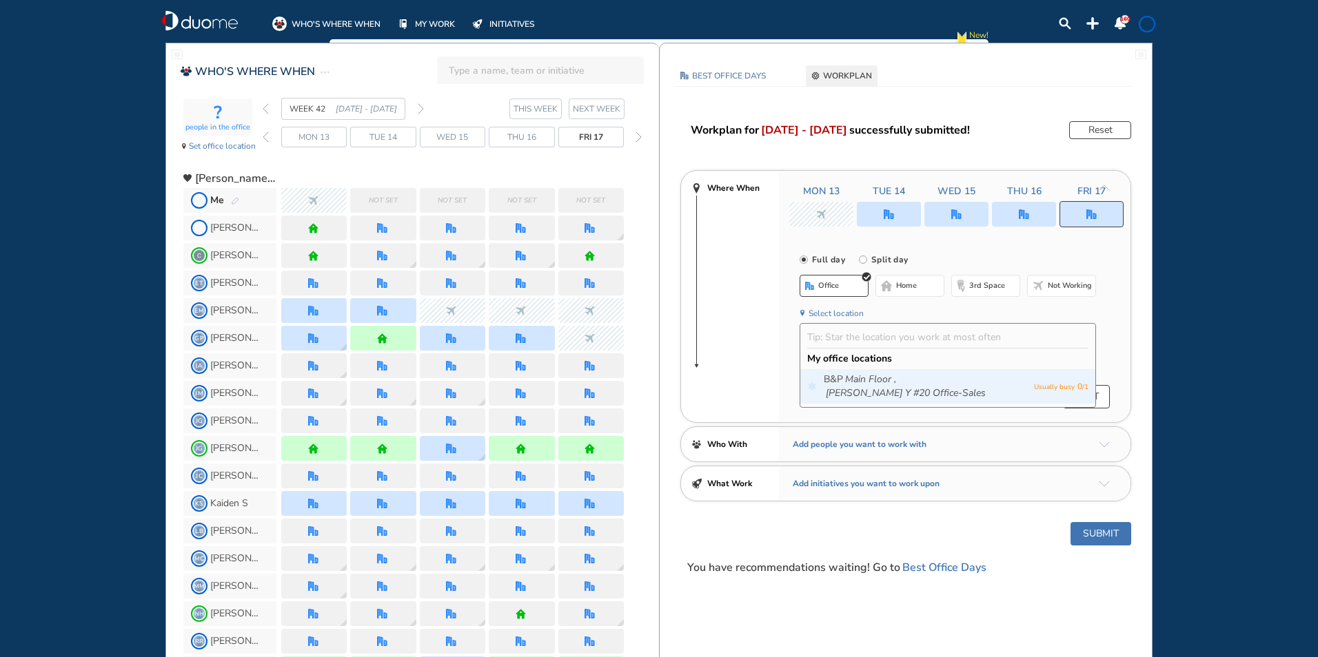
click at [845, 382] on icon "Main Floor ," at bounding box center [870, 380] width 51 height 14
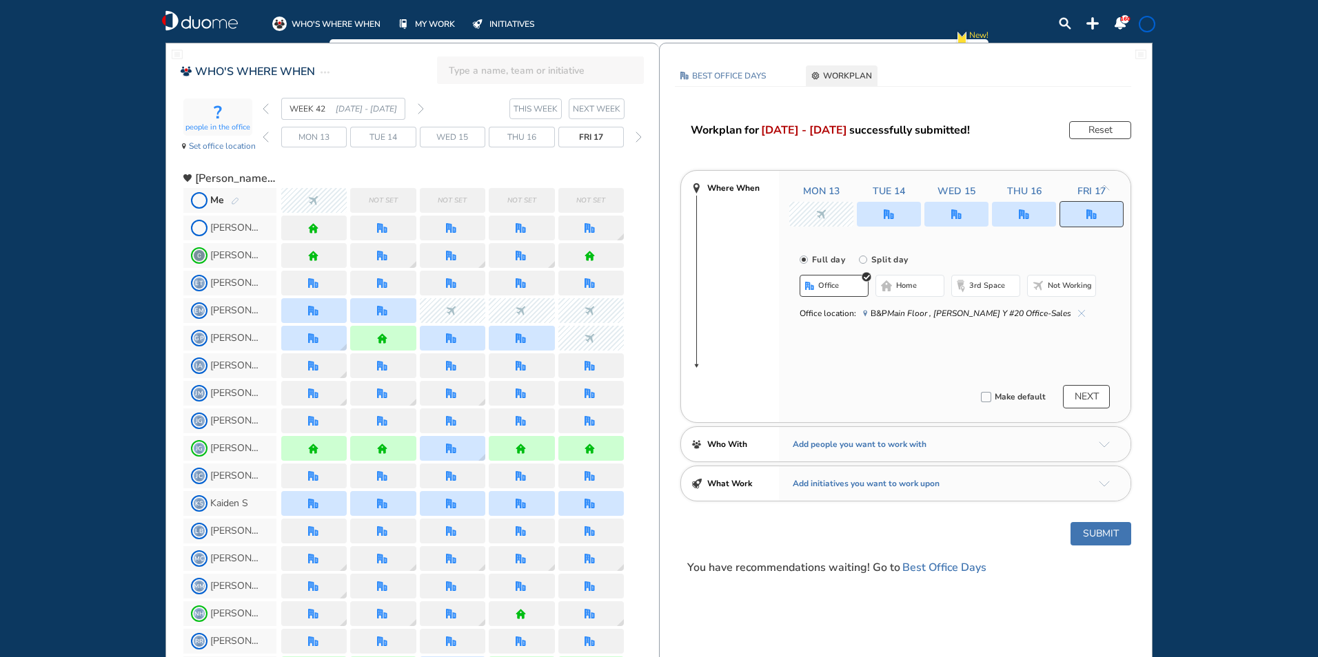
click at [1110, 535] on button "Submit" at bounding box center [1100, 533] width 61 height 23
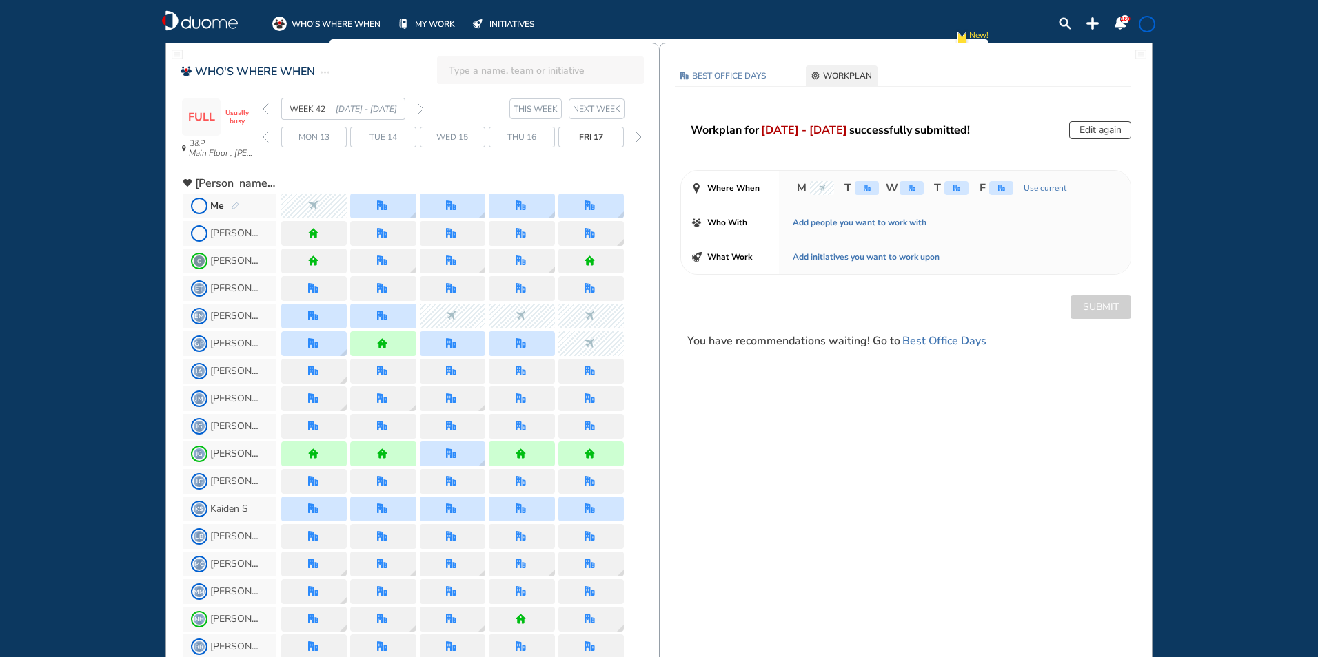
click at [637, 137] on img "forward day" at bounding box center [638, 137] width 6 height 11
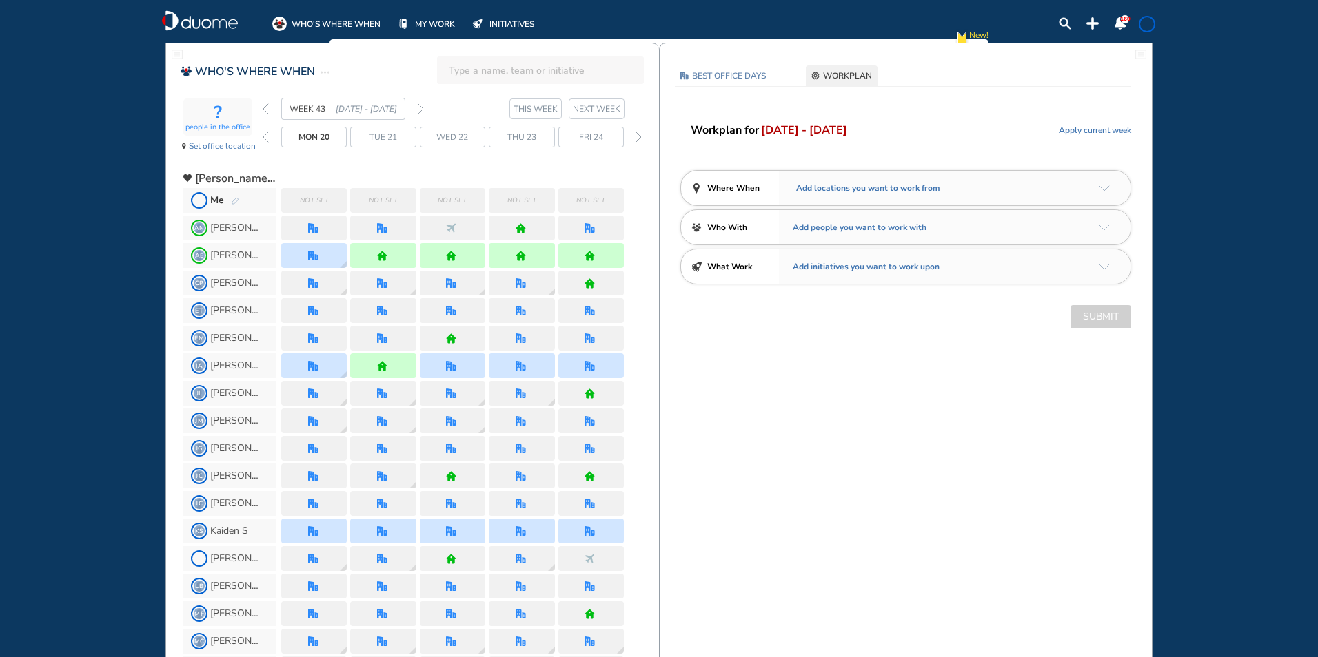
click at [637, 137] on img "forward day" at bounding box center [638, 137] width 6 height 11
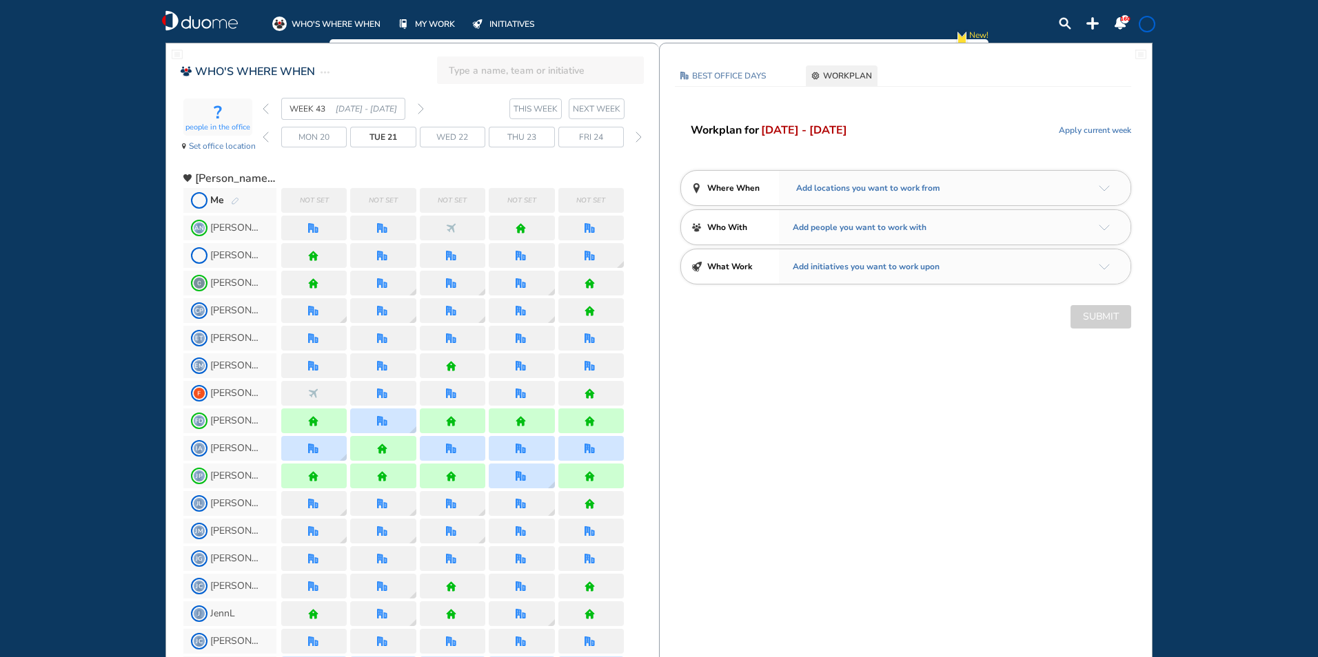
click at [637, 137] on img "forward day" at bounding box center [638, 137] width 6 height 11
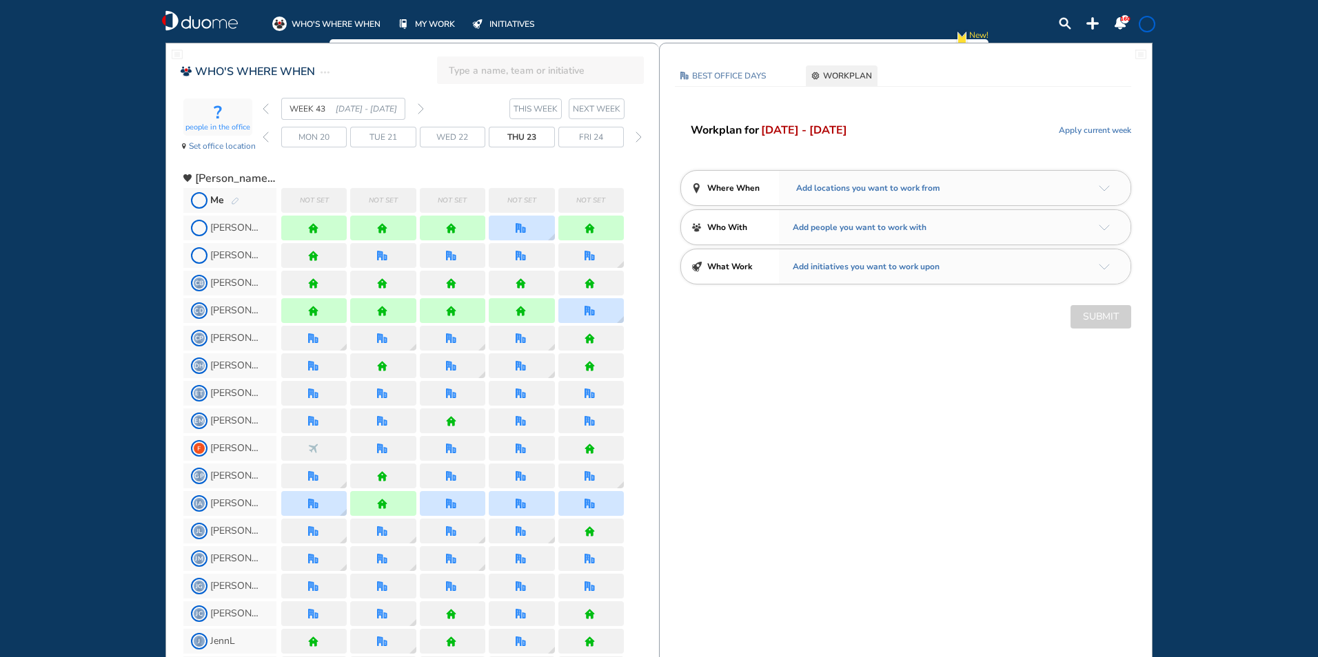
click at [637, 137] on img "forward day" at bounding box center [638, 137] width 6 height 11
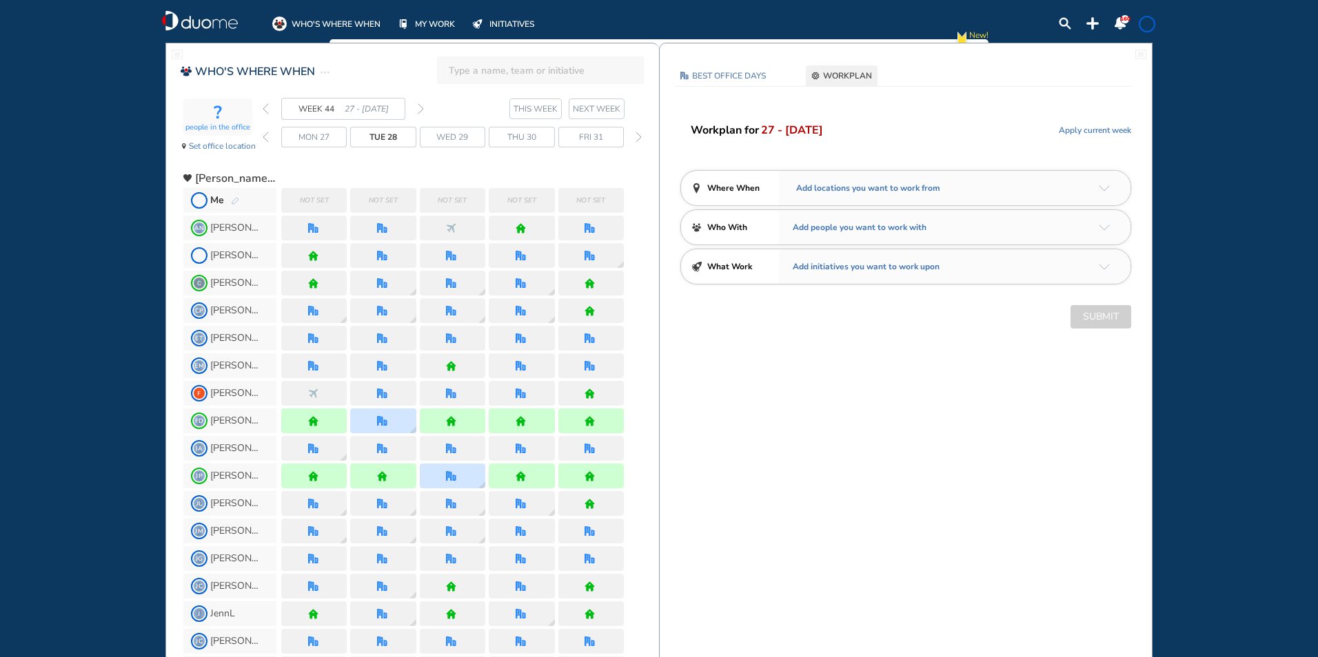
click at [232, 198] on img "pen-edit" at bounding box center [235, 201] width 8 height 9
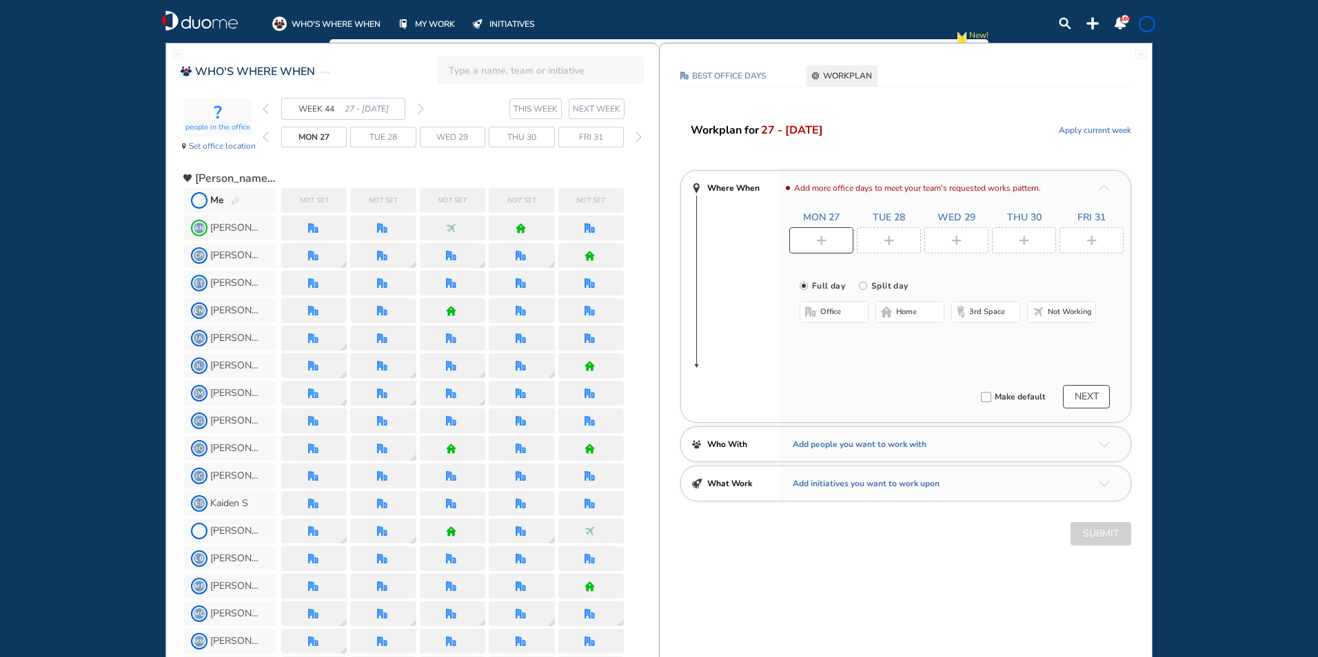
click at [835, 316] on span "office" at bounding box center [830, 312] width 21 height 11
click at [837, 343] on button "Select location" at bounding box center [835, 340] width 55 height 14
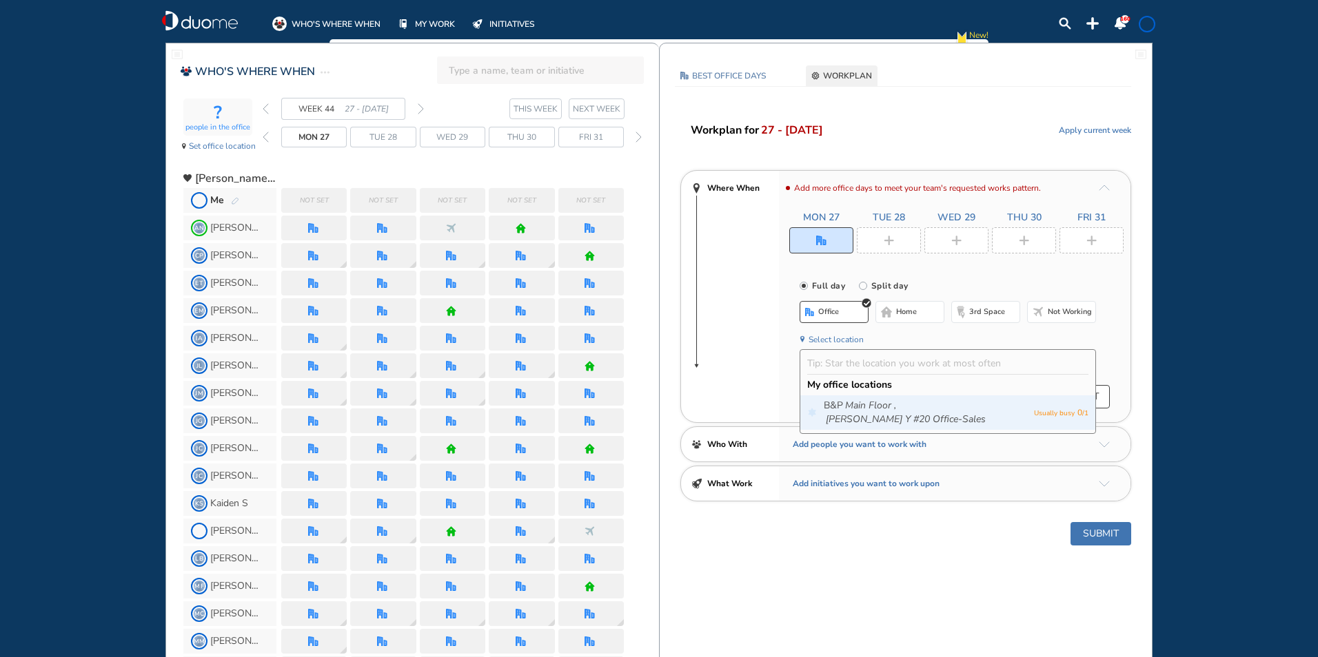
click at [841, 401] on span "B&P Main Floor , [PERSON_NAME] Y #20 Office-Sales" at bounding box center [925, 413] width 203 height 28
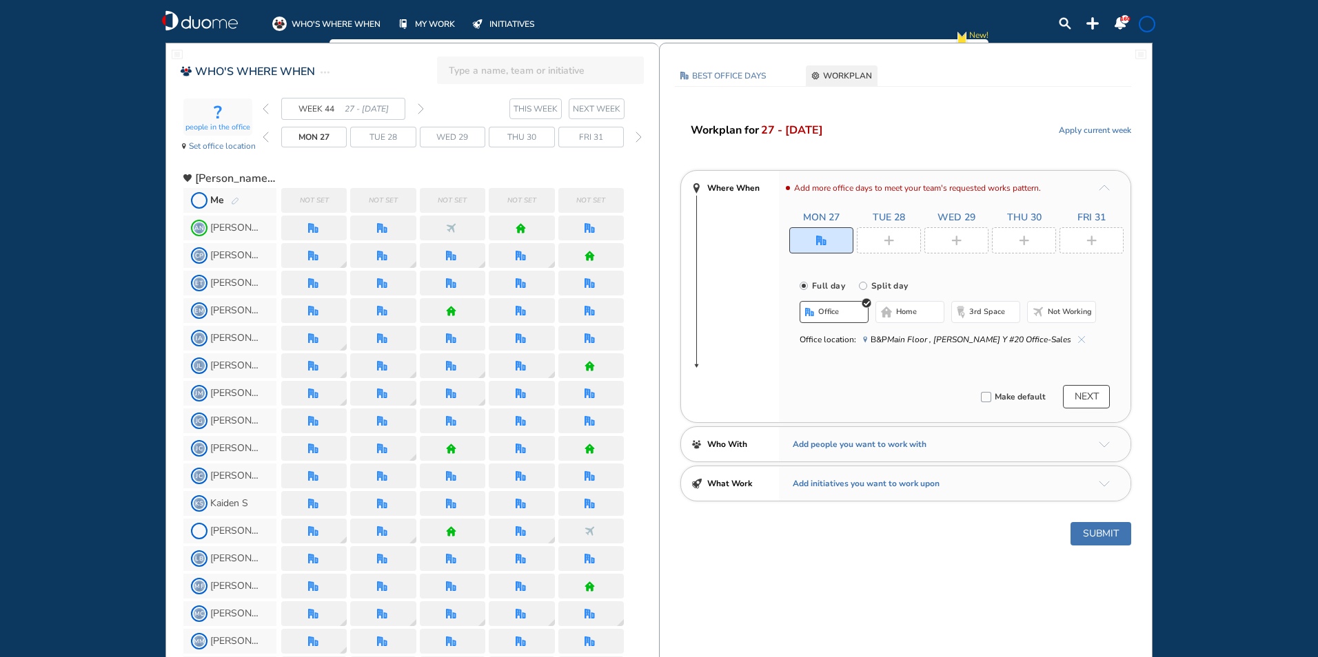
click at [882, 245] on div at bounding box center [889, 240] width 64 height 26
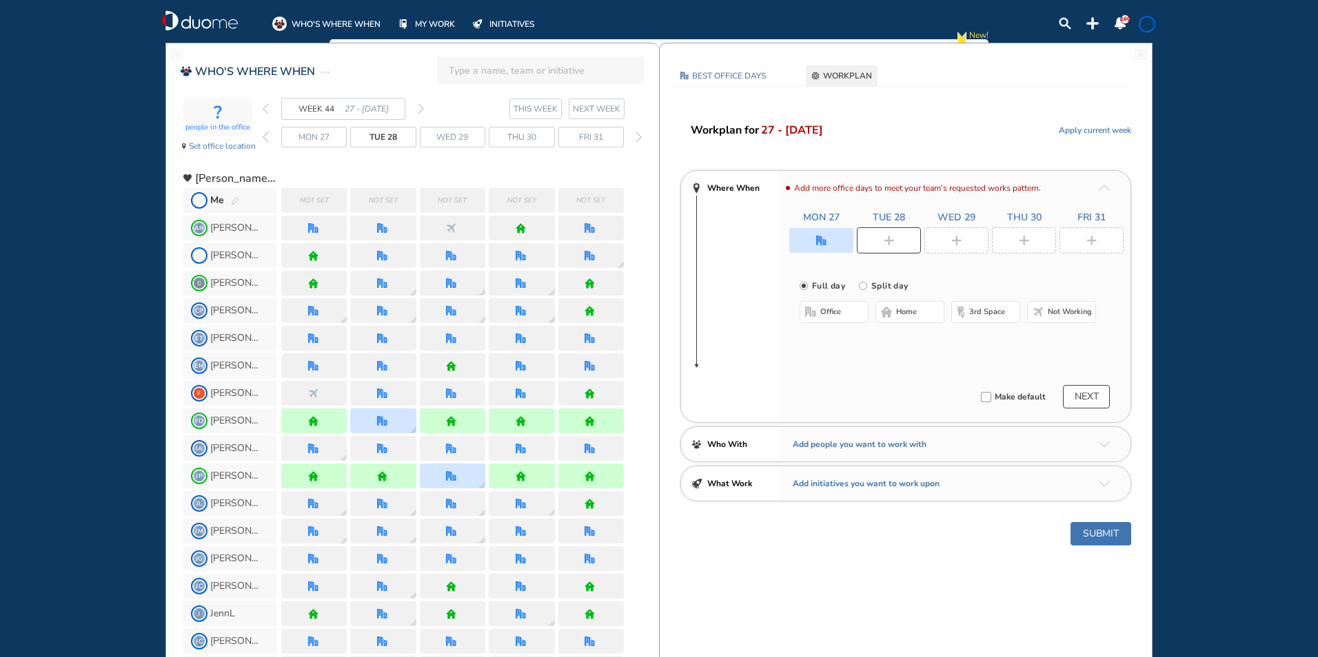
click at [850, 309] on button "office" at bounding box center [833, 312] width 69 height 22
click at [839, 343] on button "Select location" at bounding box center [835, 340] width 55 height 14
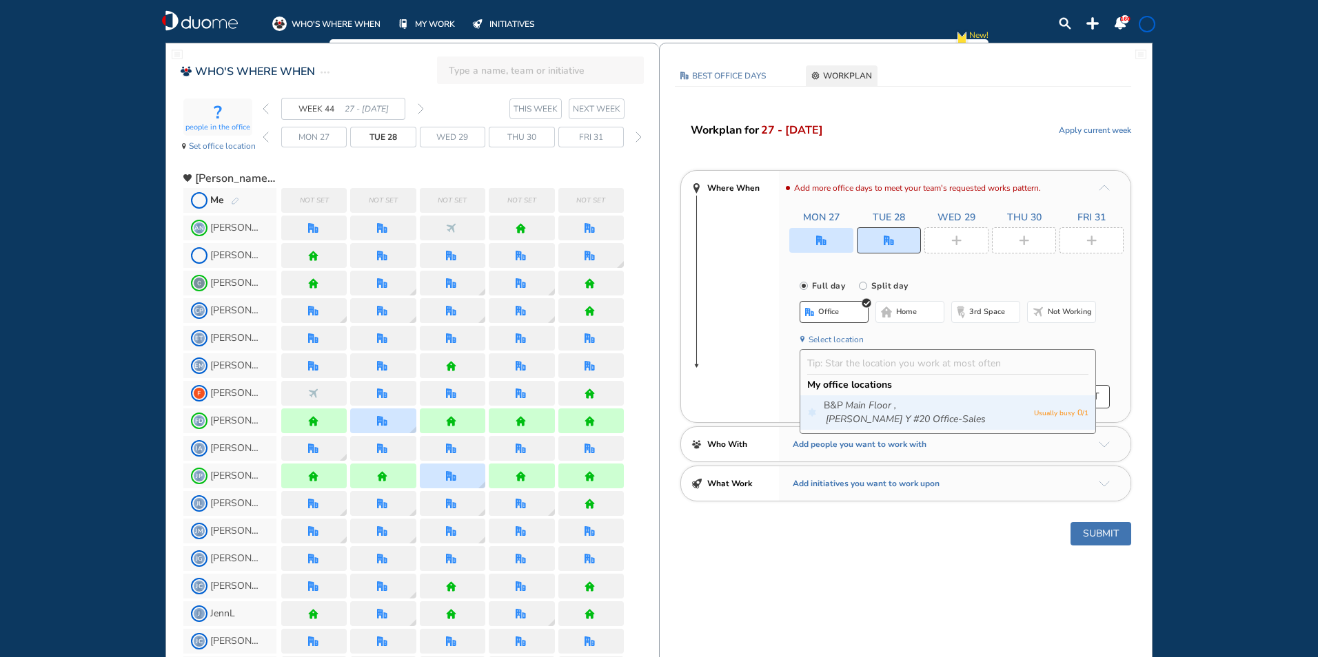
click at [852, 409] on icon "Main Floor ," at bounding box center [870, 406] width 51 height 14
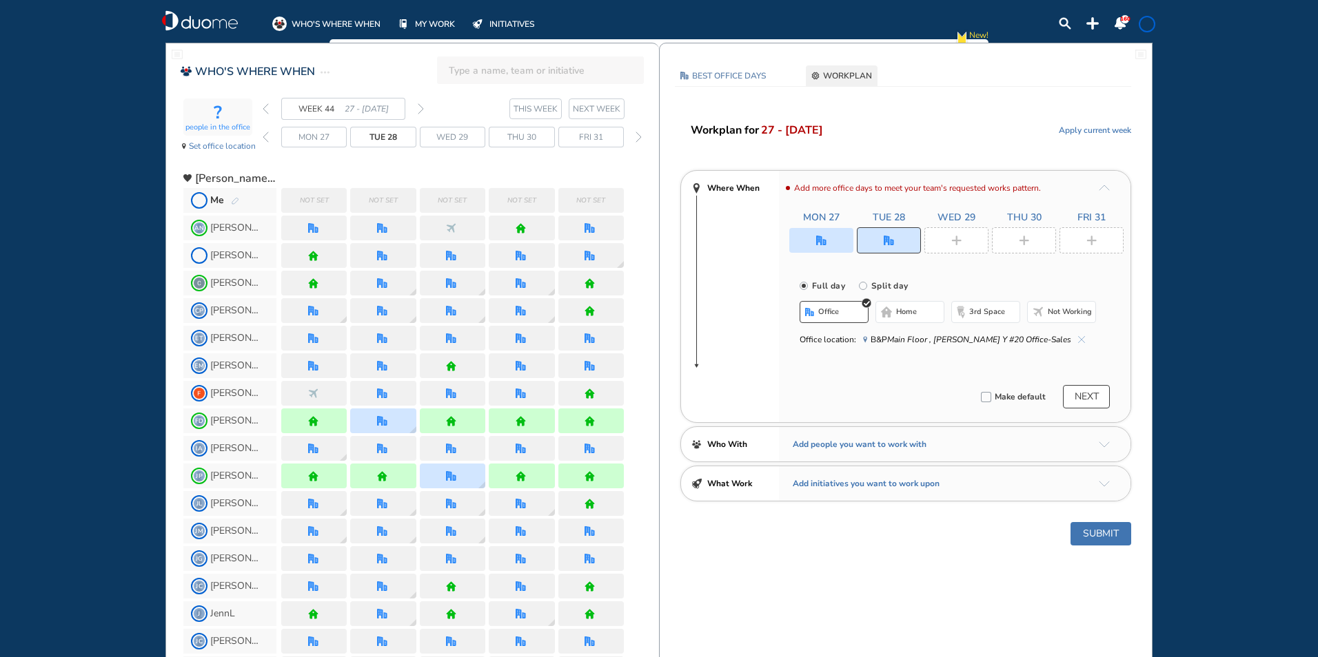
click at [943, 241] on div at bounding box center [956, 240] width 64 height 26
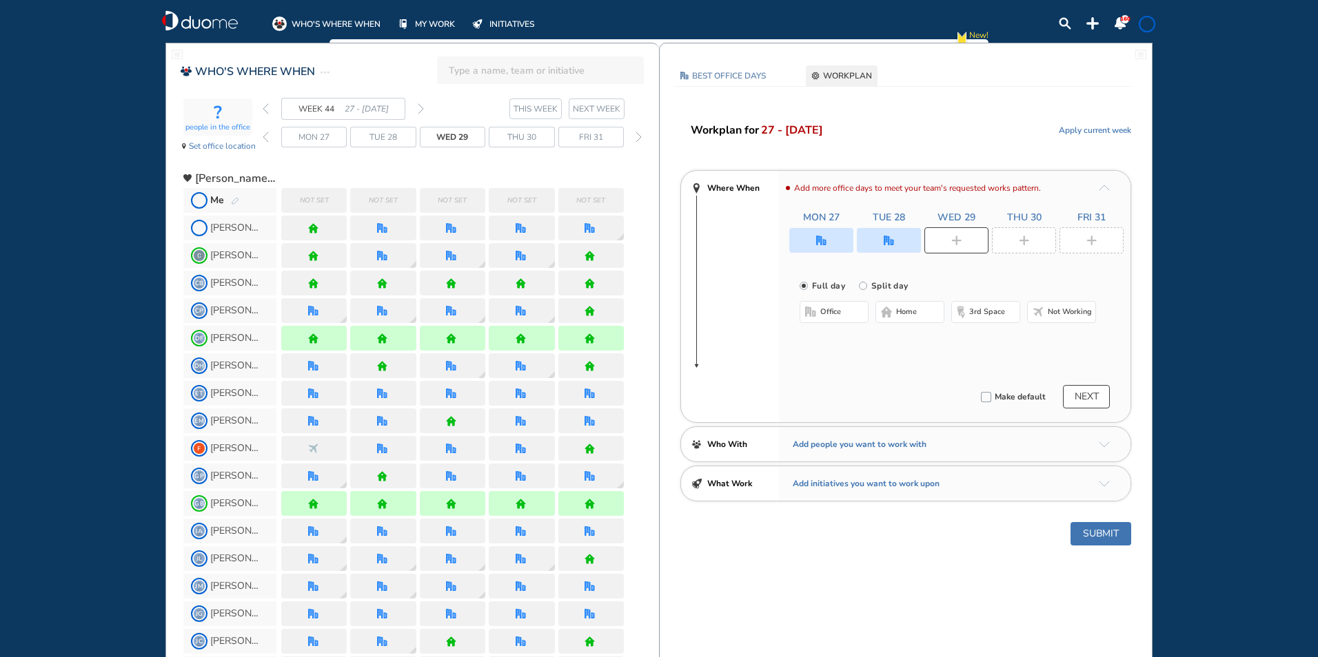
click at [838, 319] on button "office" at bounding box center [833, 312] width 69 height 22
drag, startPoint x: 831, startPoint y: 336, endPoint x: 834, endPoint y: 345, distance: 9.4
click at [831, 336] on button "Select location" at bounding box center [835, 340] width 55 height 14
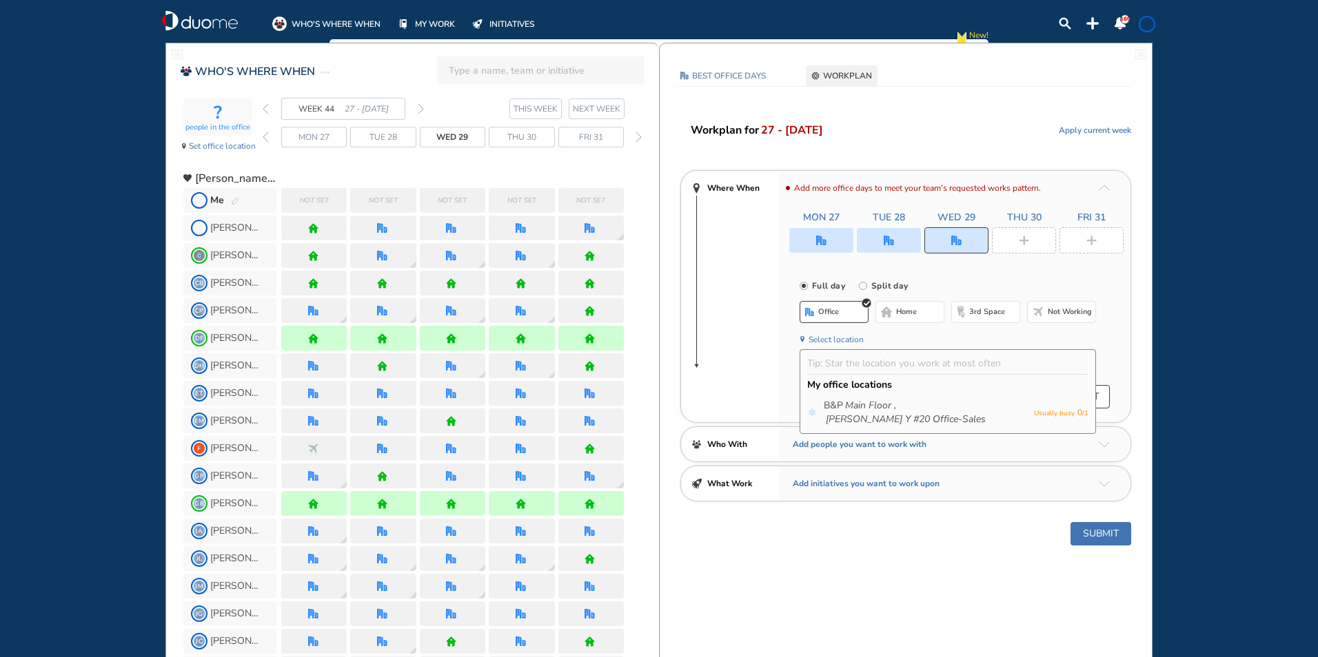
click at [844, 395] on div "My office locations" at bounding box center [947, 384] width 281 height 21
click at [846, 405] on icon "Main Floor ," at bounding box center [870, 406] width 51 height 14
click at [1021, 243] on img "plus-rounded-bdbdbd" at bounding box center [1024, 241] width 10 height 10
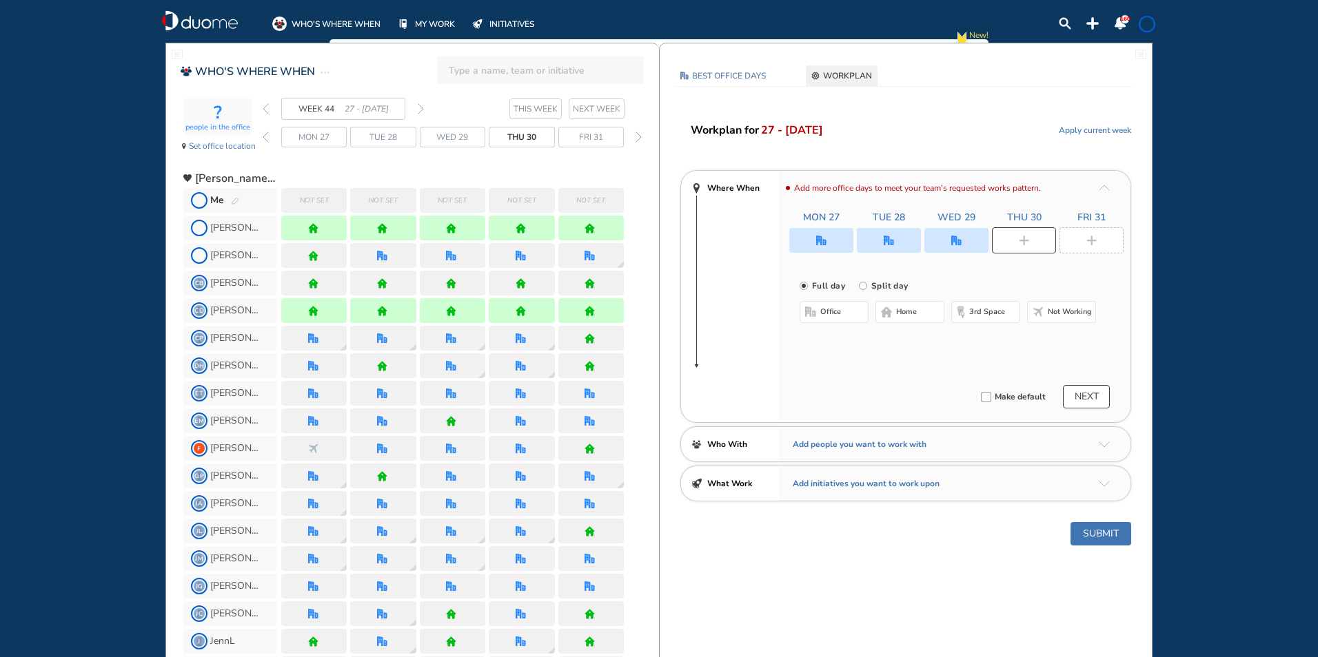
click at [824, 316] on span "office" at bounding box center [830, 312] width 21 height 11
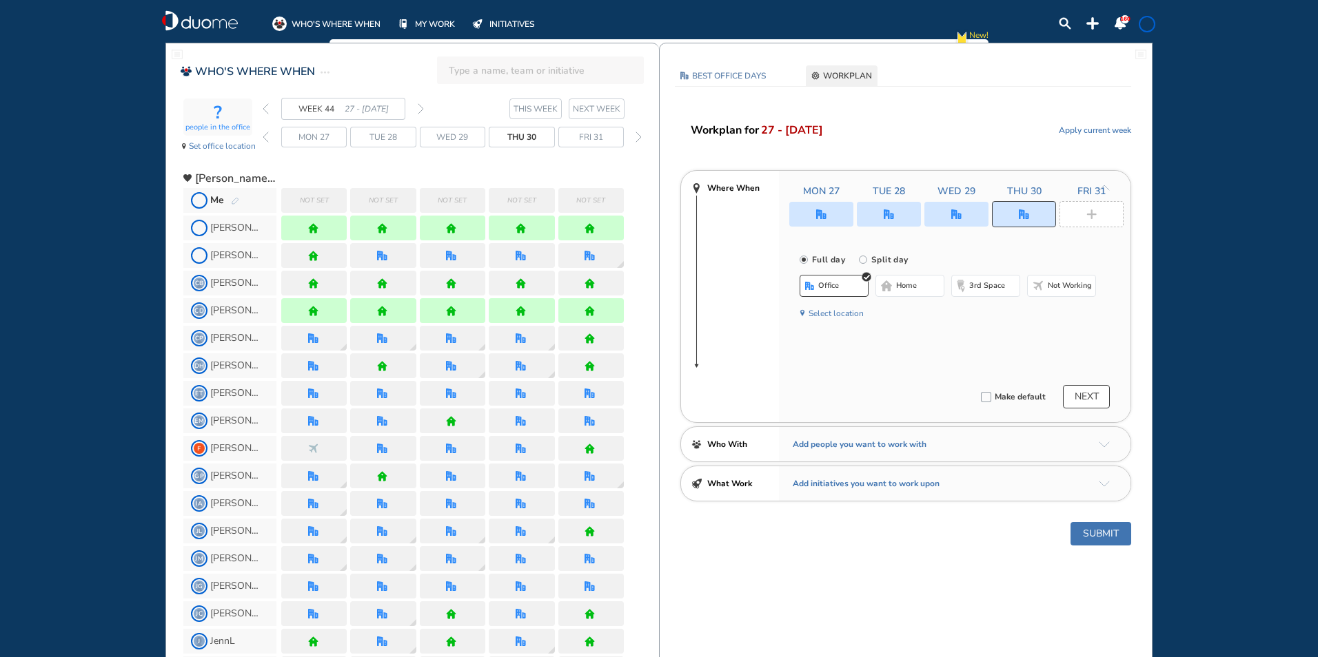
click at [823, 317] on button "Select location" at bounding box center [835, 314] width 55 height 14
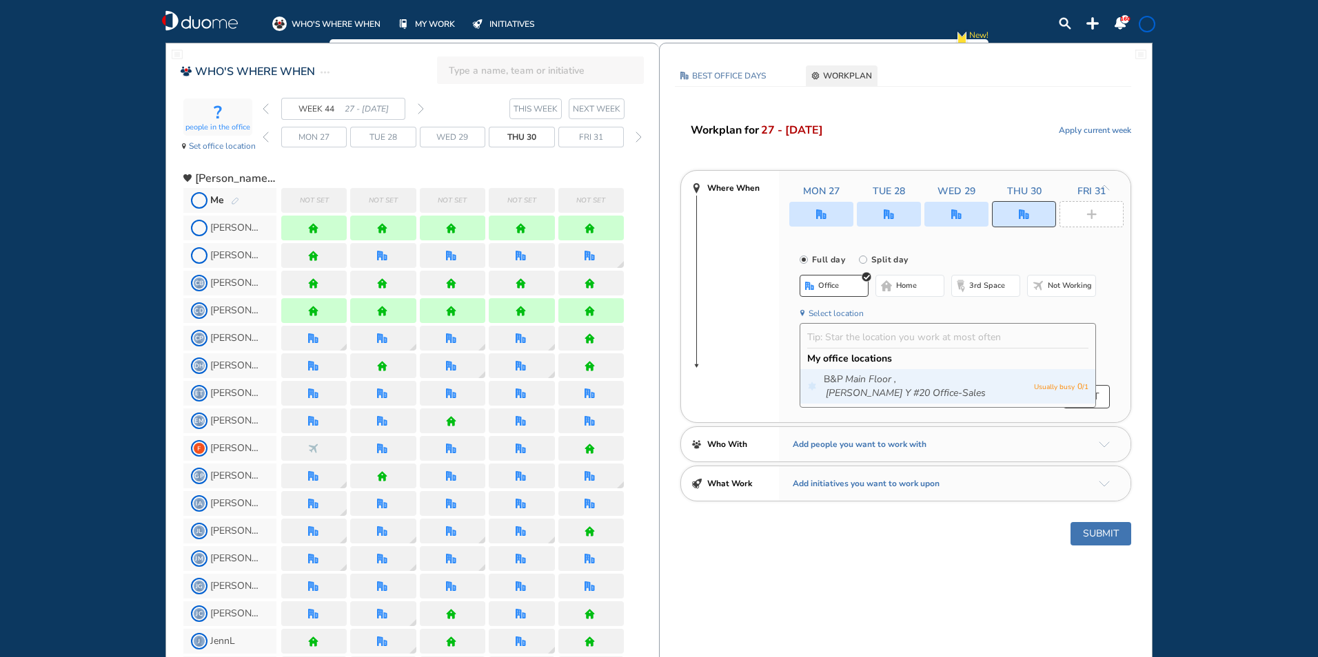
click at [833, 378] on span "B&P Main Floor , [PERSON_NAME] Y #20 Office-Sales" at bounding box center [925, 387] width 203 height 28
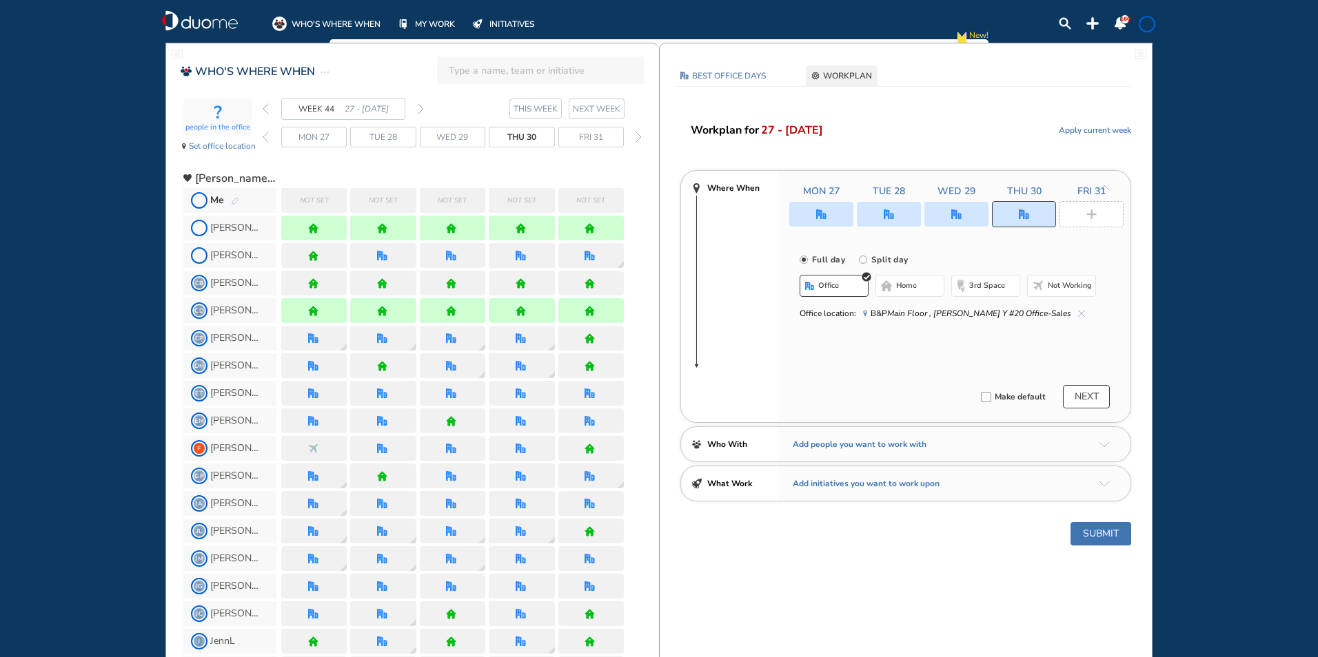
click at [1091, 216] on img "plus-rounded-bdbdbd" at bounding box center [1091, 215] width 10 height 10
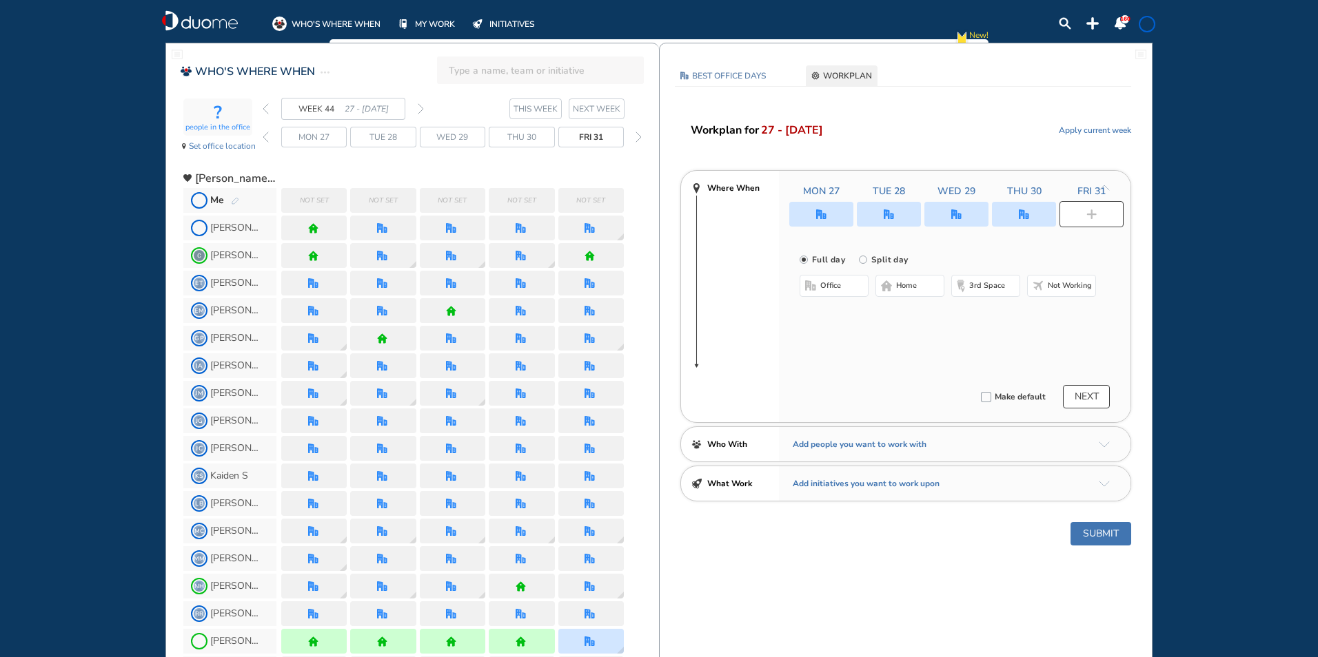
click at [1043, 284] on img "nonworking-bdbdbd" at bounding box center [1037, 285] width 11 height 11
click at [1109, 536] on button "Submit" at bounding box center [1100, 533] width 61 height 23
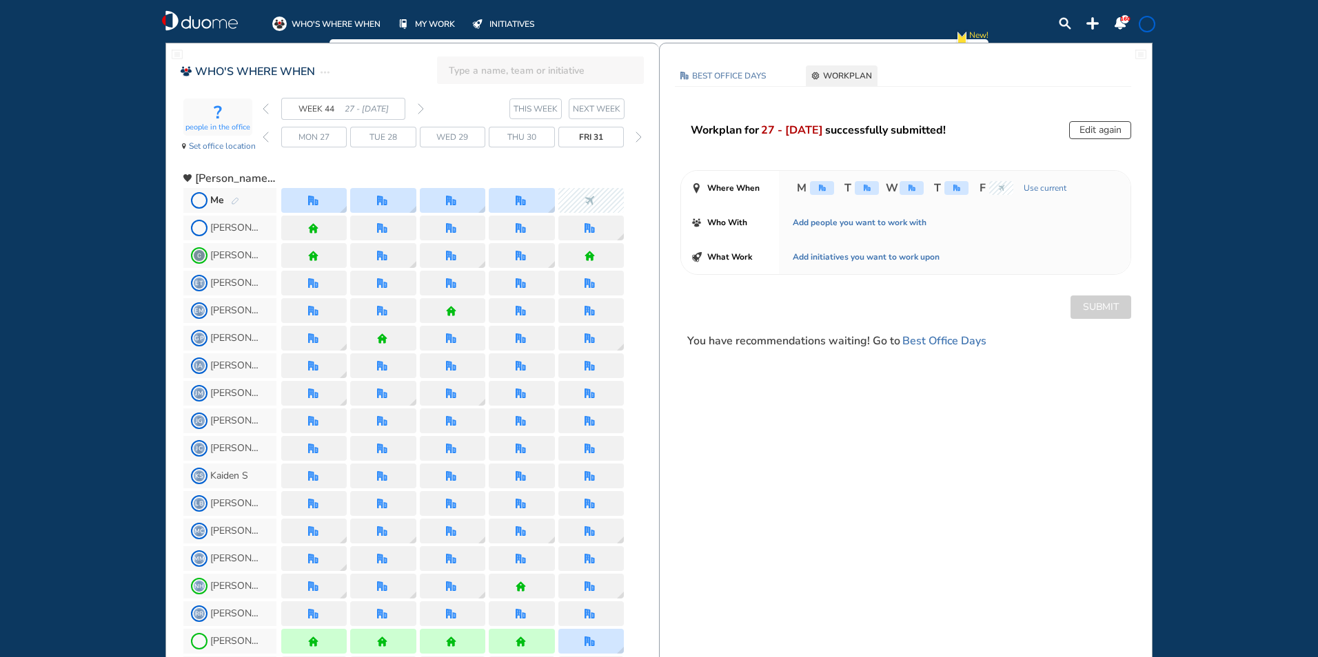
click at [636, 134] on img "forward day" at bounding box center [638, 137] width 6 height 11
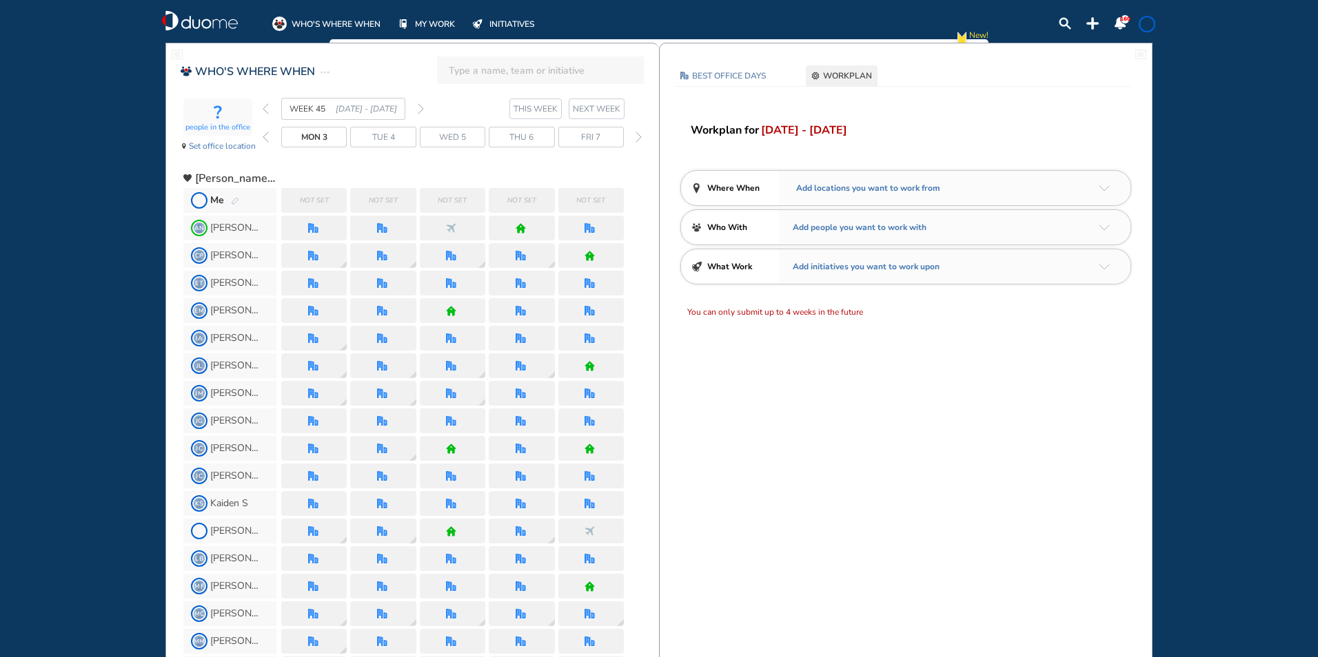
click at [236, 201] on img "pen-edit" at bounding box center [235, 201] width 8 height 9
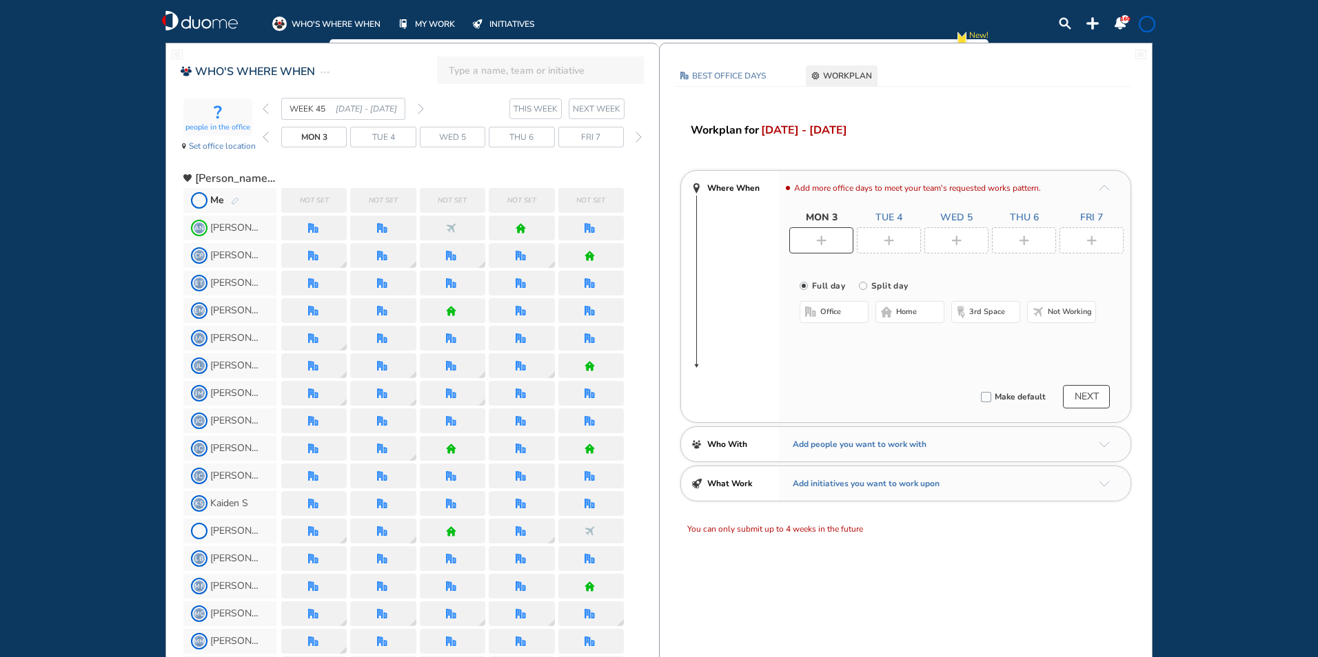
drag, startPoint x: 1040, startPoint y: 309, endPoint x: 1034, endPoint y: 305, distance: 7.5
click at [1040, 308] on img "nonworking-bdbdbd" at bounding box center [1037, 312] width 11 height 11
click at [895, 241] on div at bounding box center [889, 240] width 64 height 26
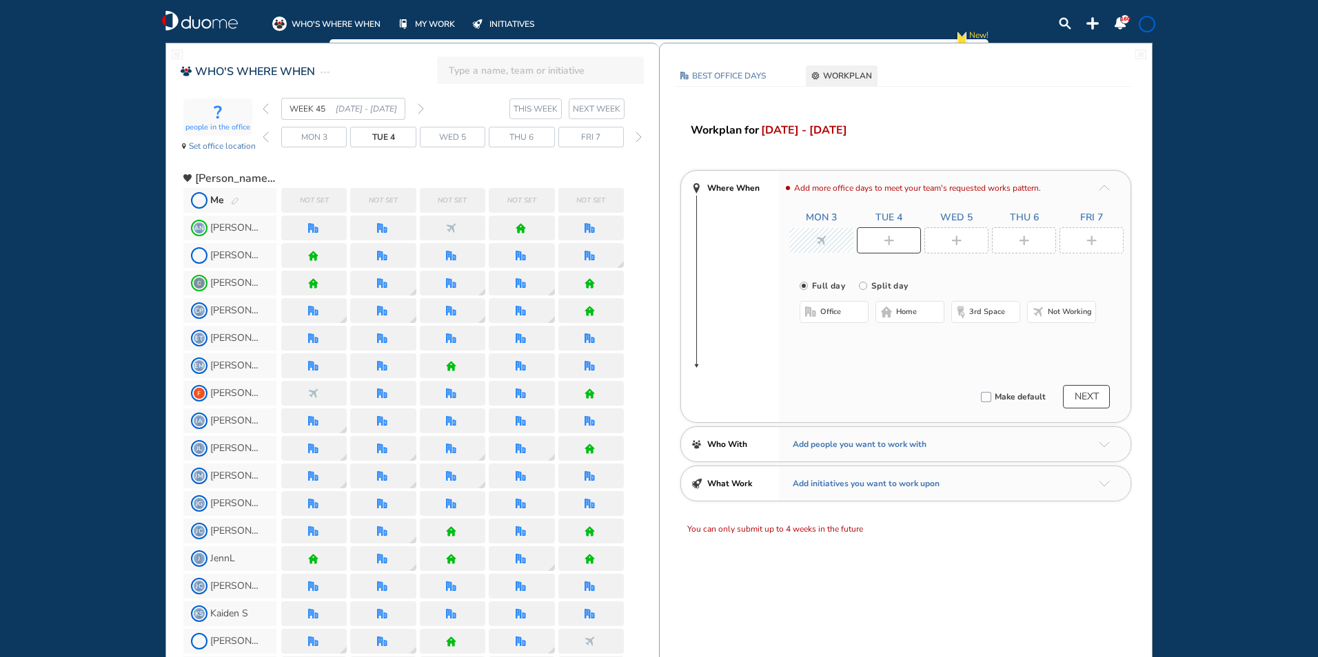
click at [1038, 313] on img "nonworking-bdbdbd" at bounding box center [1037, 312] width 11 height 11
click at [960, 241] on img "plus-rounded-bdbdbd" at bounding box center [956, 241] width 10 height 10
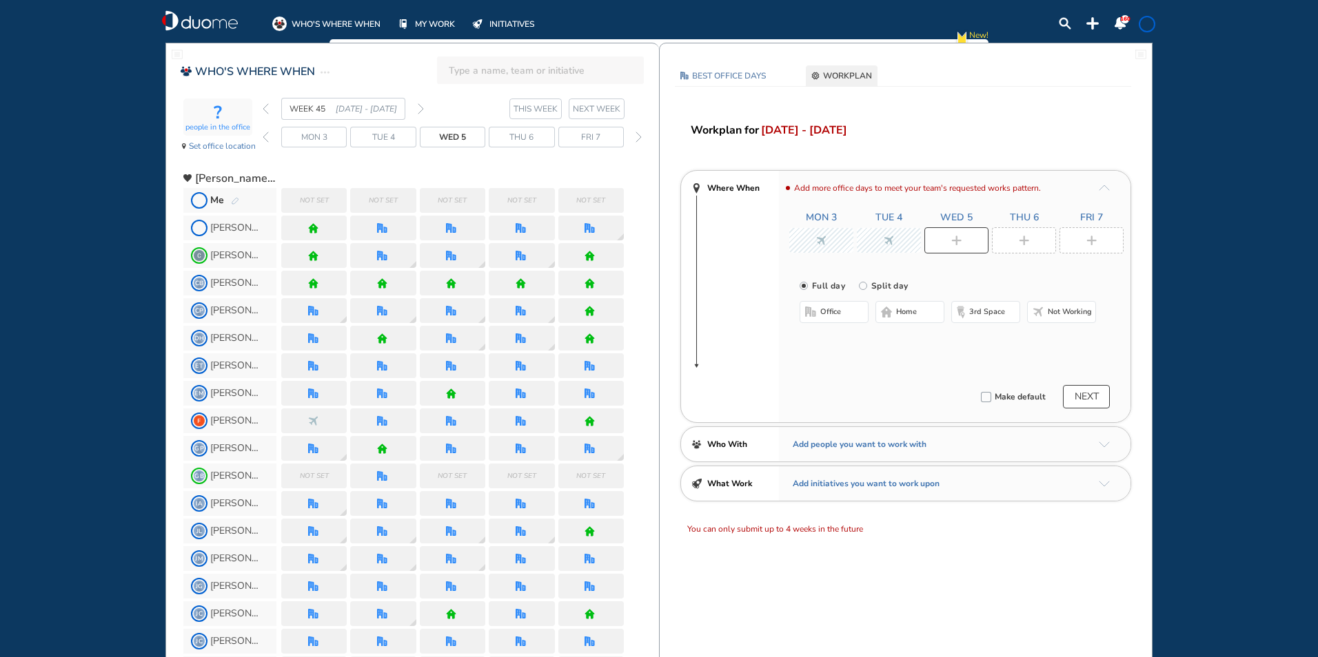
click at [830, 312] on span "office" at bounding box center [830, 312] width 21 height 11
click at [836, 347] on div "office home 3rd space Not working Select location" at bounding box center [947, 327] width 296 height 52
click at [832, 347] on div "office home 3rd space Not working Select location" at bounding box center [947, 327] width 296 height 52
click at [835, 347] on div "office home 3rd space Not working Select location" at bounding box center [947, 327] width 296 height 52
click at [829, 339] on button "Select location" at bounding box center [835, 340] width 55 height 14
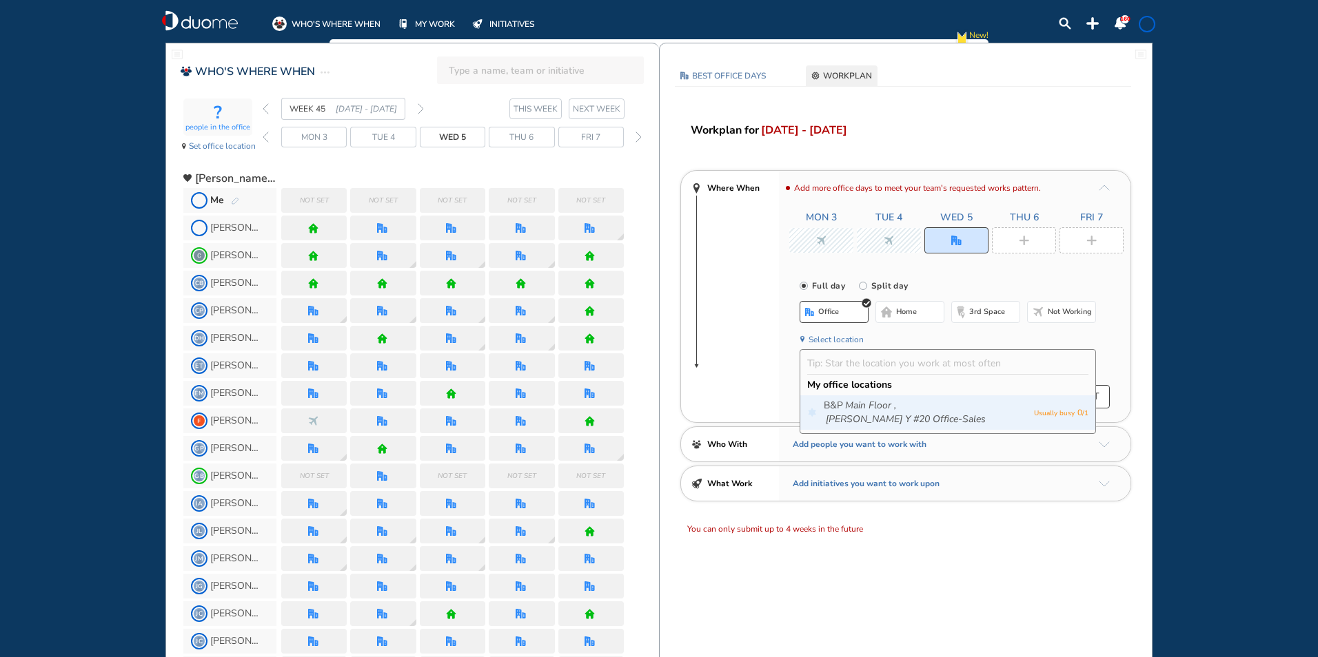
click at [856, 402] on icon "Main Floor ," at bounding box center [870, 406] width 51 height 14
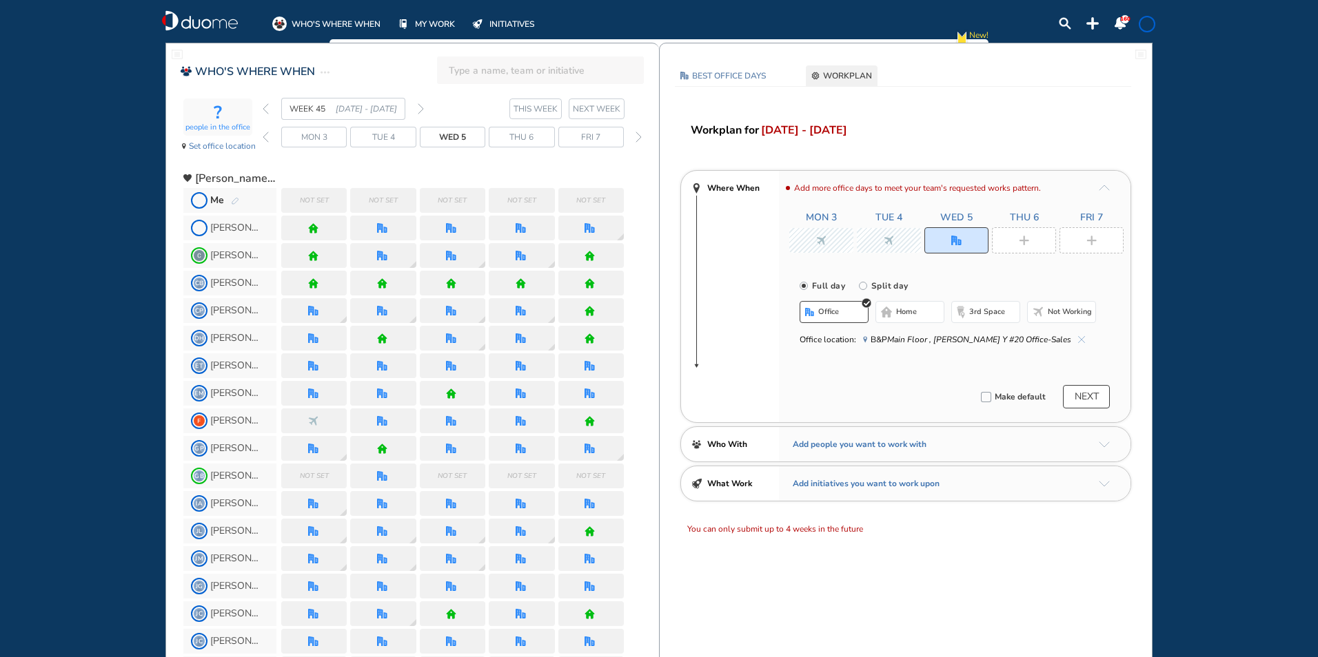
click at [1019, 237] on img "plus-rounded-bdbdbd" at bounding box center [1024, 241] width 10 height 10
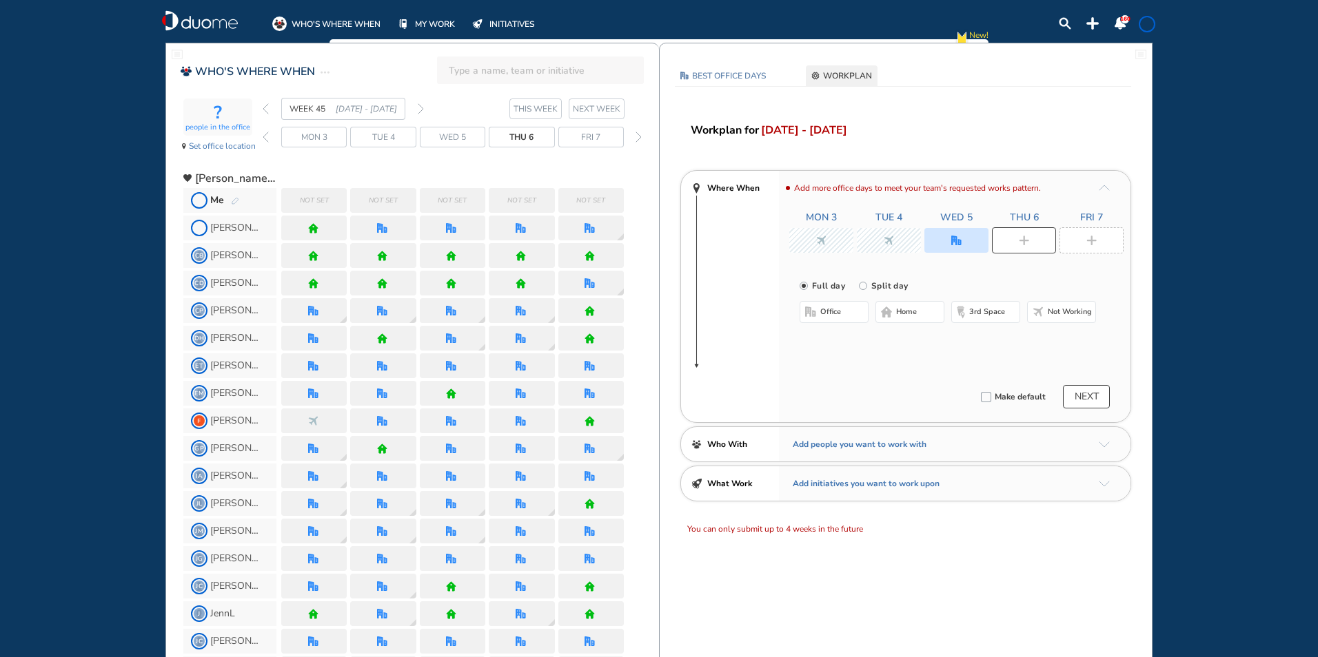
click at [834, 316] on span "office" at bounding box center [830, 312] width 21 height 11
click at [831, 343] on button "Select location" at bounding box center [835, 340] width 55 height 14
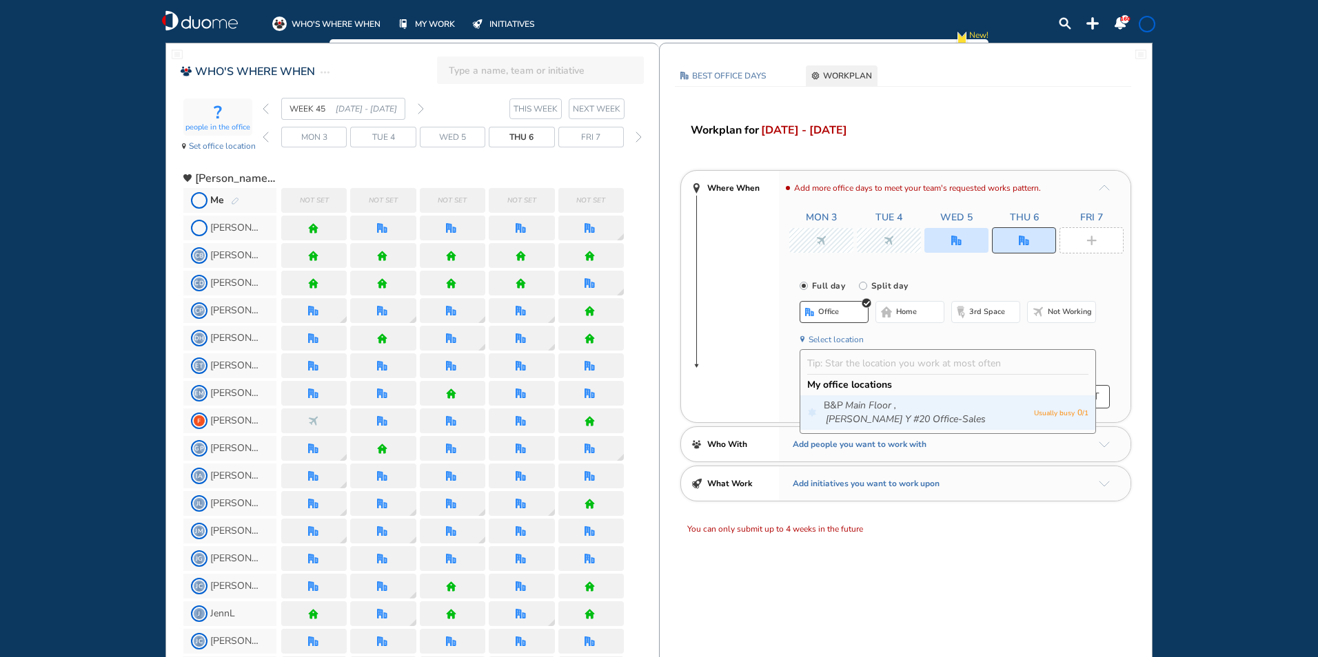
click at [833, 402] on span "B&P Main Floor , [PERSON_NAME] Y #20 Office-Sales" at bounding box center [925, 413] width 203 height 28
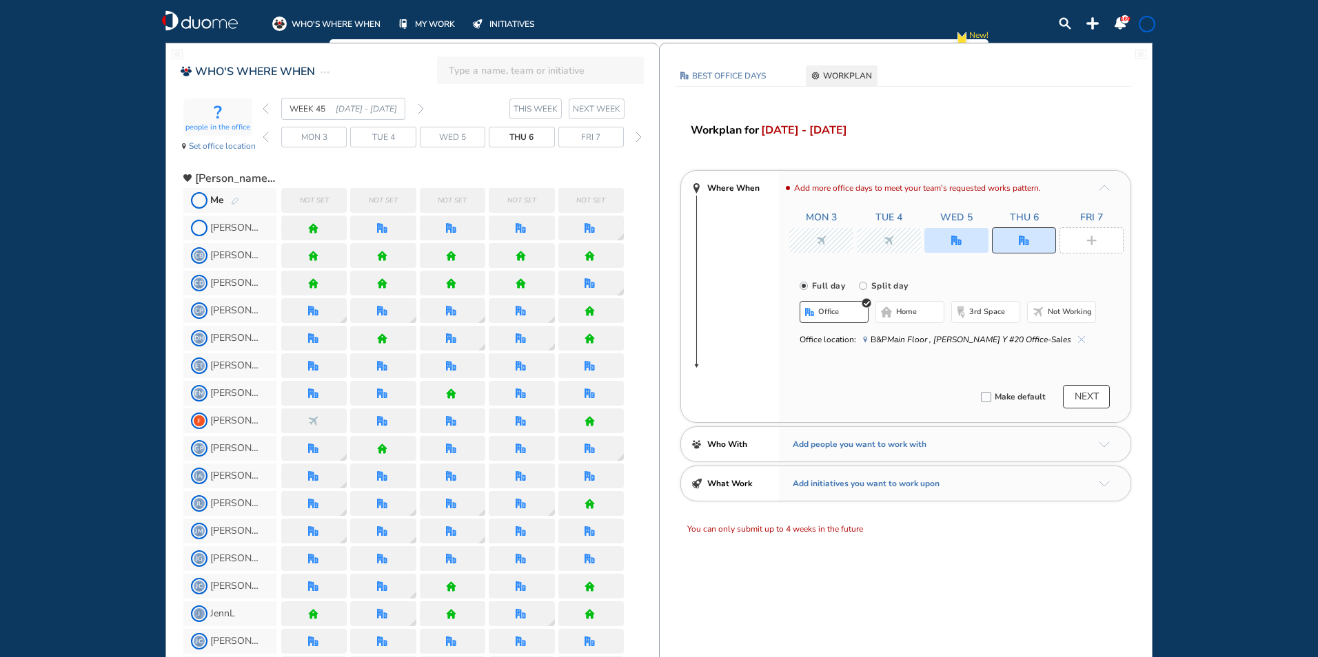
click at [1094, 240] on img "plus-rounded-bdbdbd" at bounding box center [1091, 241] width 10 height 10
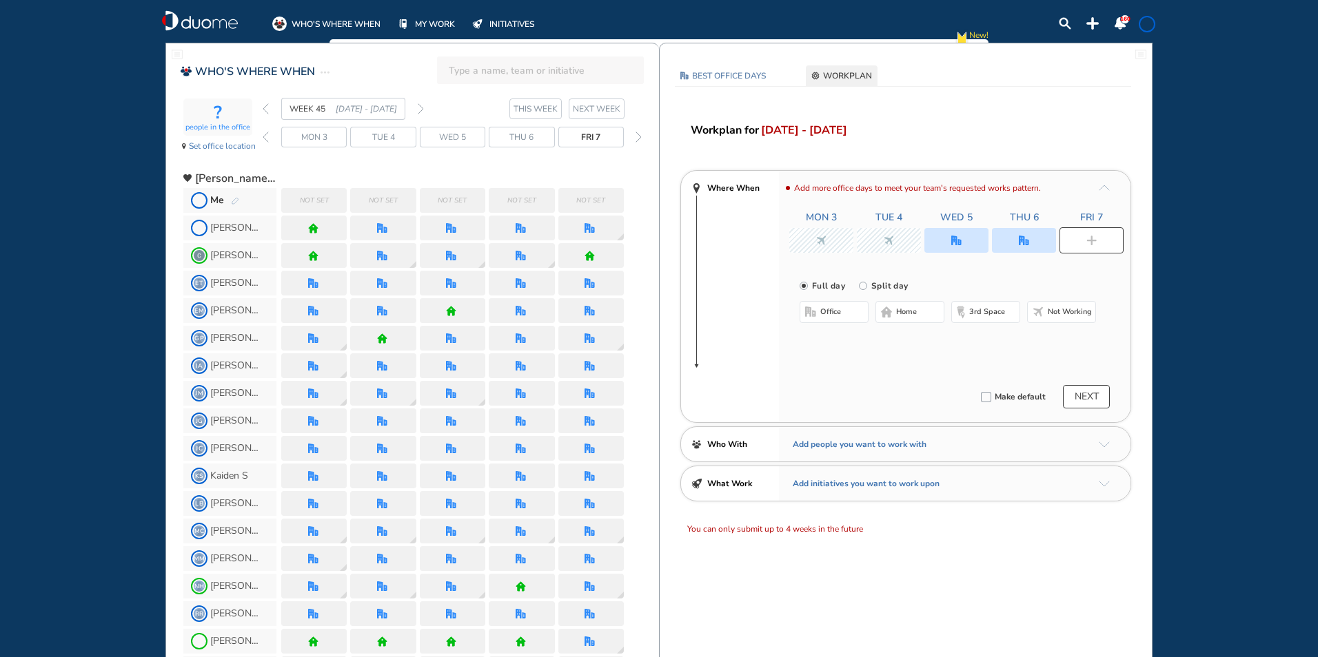
click at [844, 314] on button "office" at bounding box center [833, 312] width 69 height 22
click at [829, 340] on button "Select location" at bounding box center [835, 340] width 55 height 14
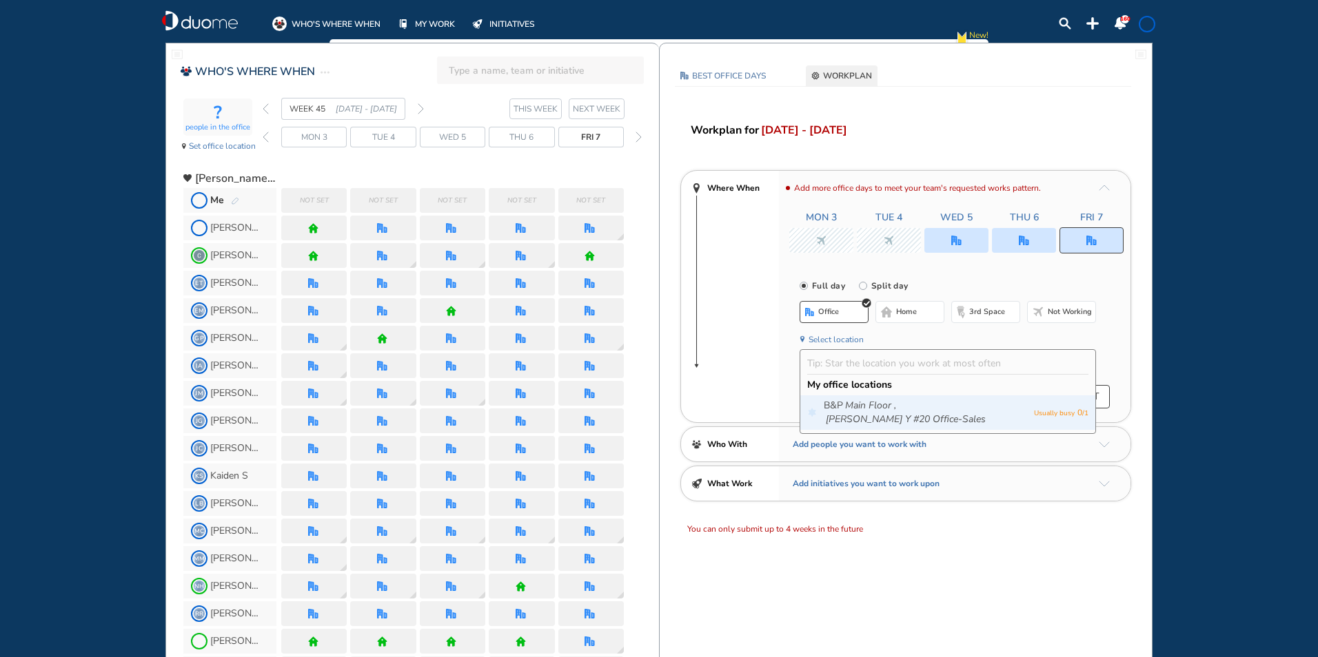
click at [937, 413] on icon "[PERSON_NAME] Y #20 Office-Sales" at bounding box center [906, 420] width 160 height 14
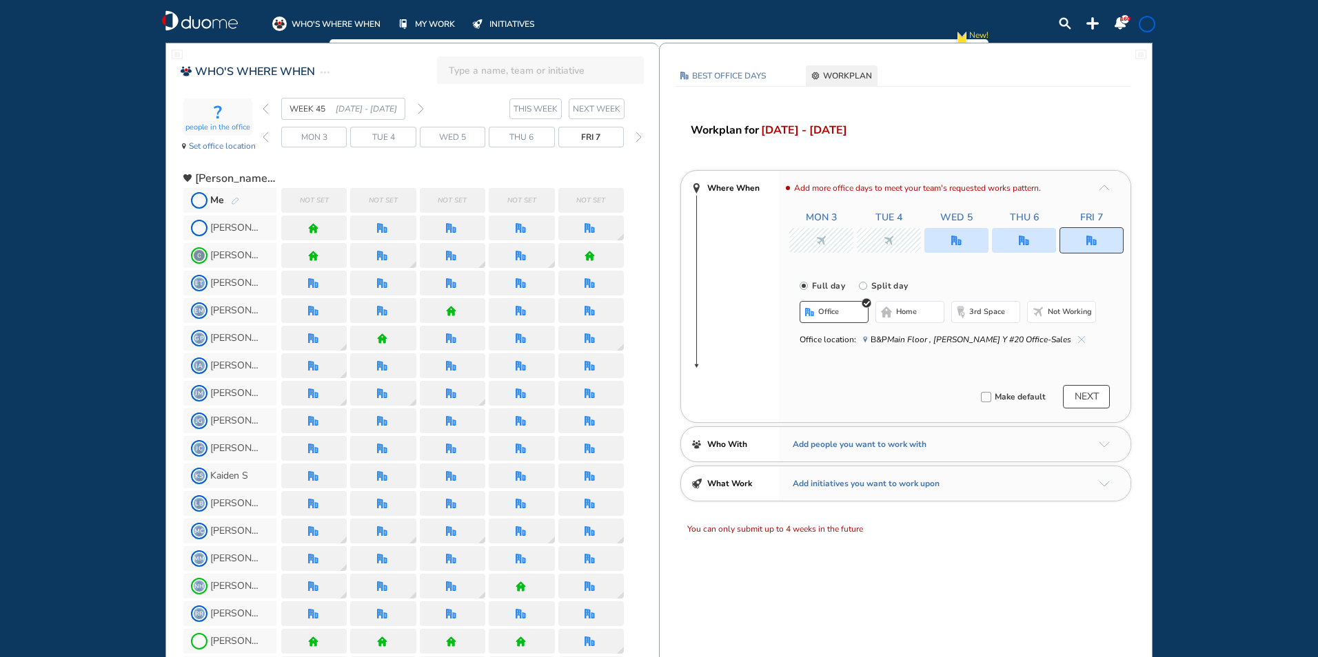
click at [267, 136] on img "back day" at bounding box center [266, 137] width 6 height 11
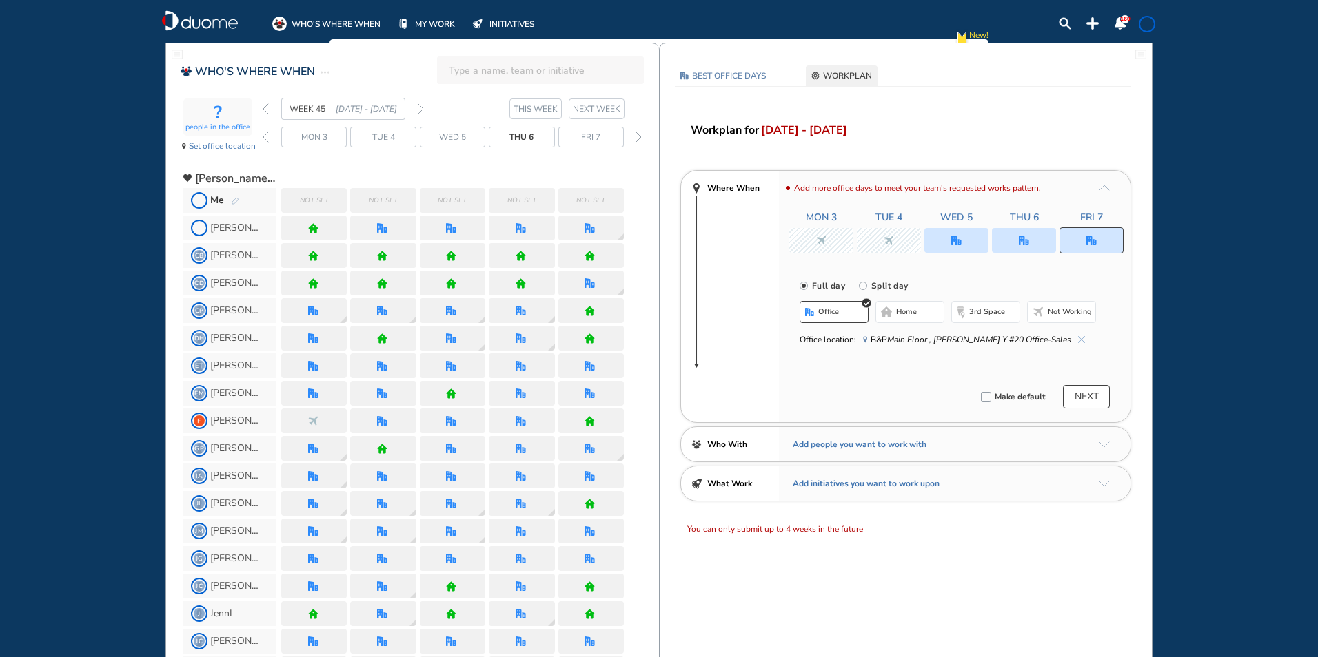
click at [267, 136] on img "back day" at bounding box center [266, 137] width 6 height 11
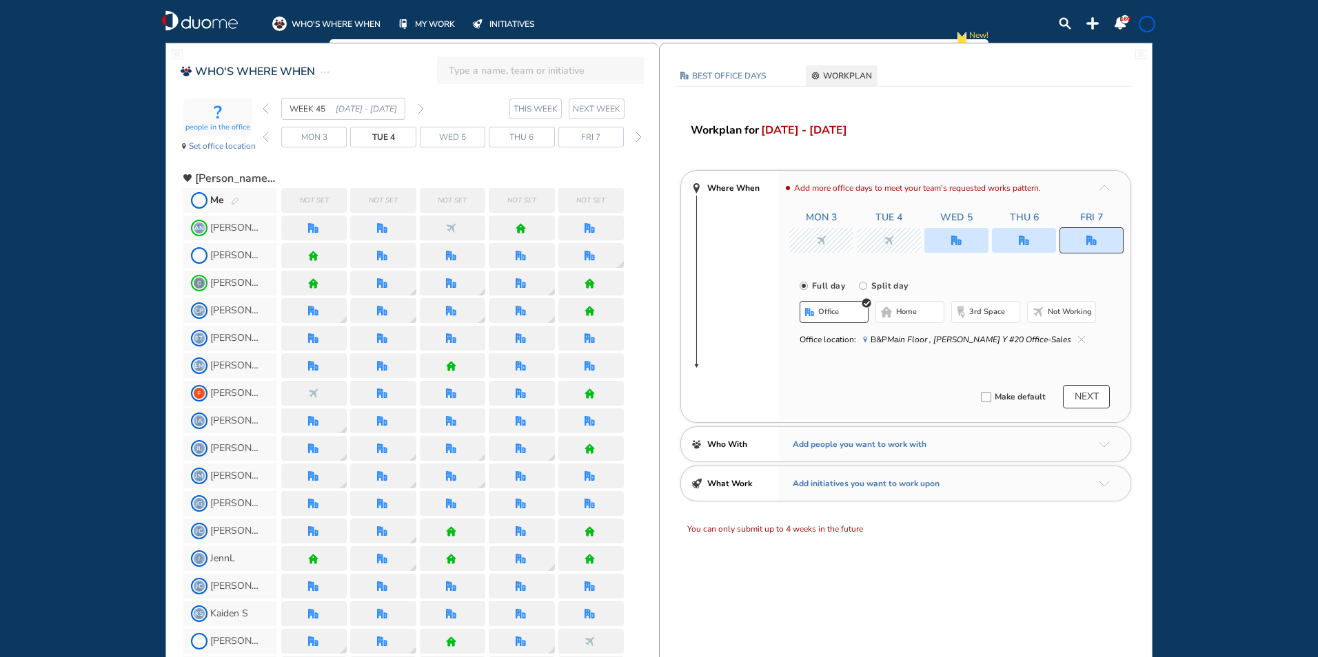
click at [267, 136] on img "back day" at bounding box center [266, 137] width 6 height 11
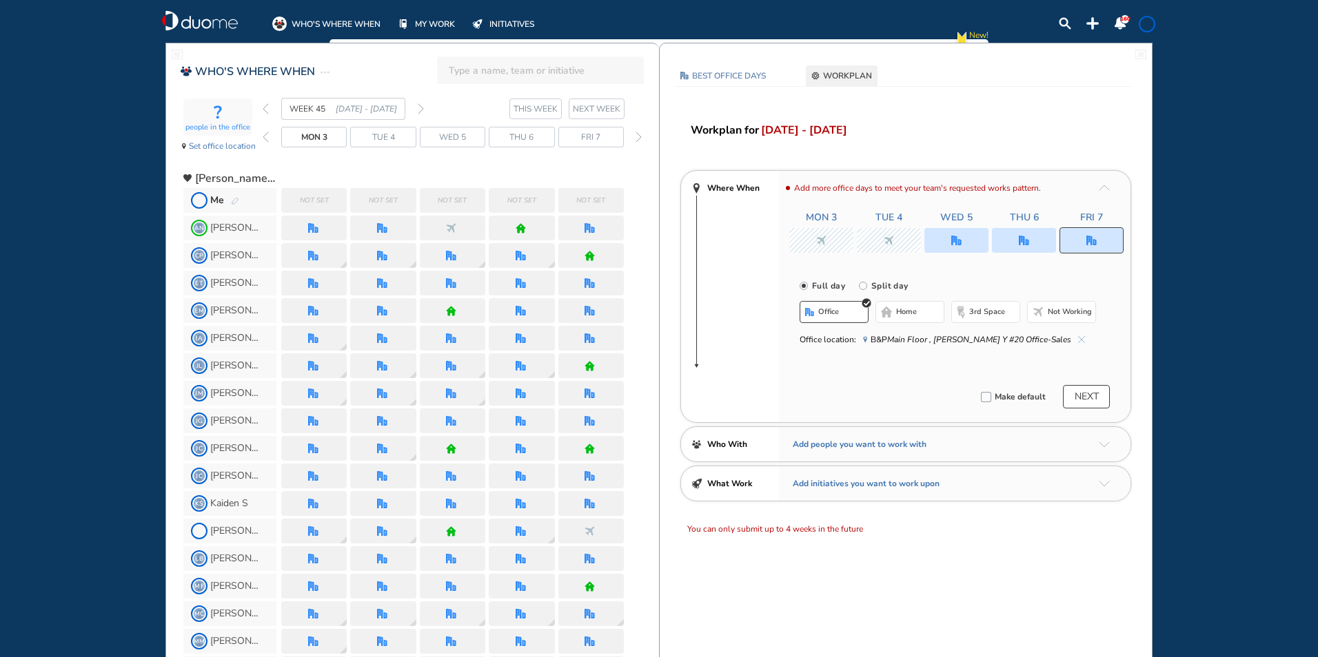
click at [267, 136] on img "back day" at bounding box center [266, 137] width 6 height 11
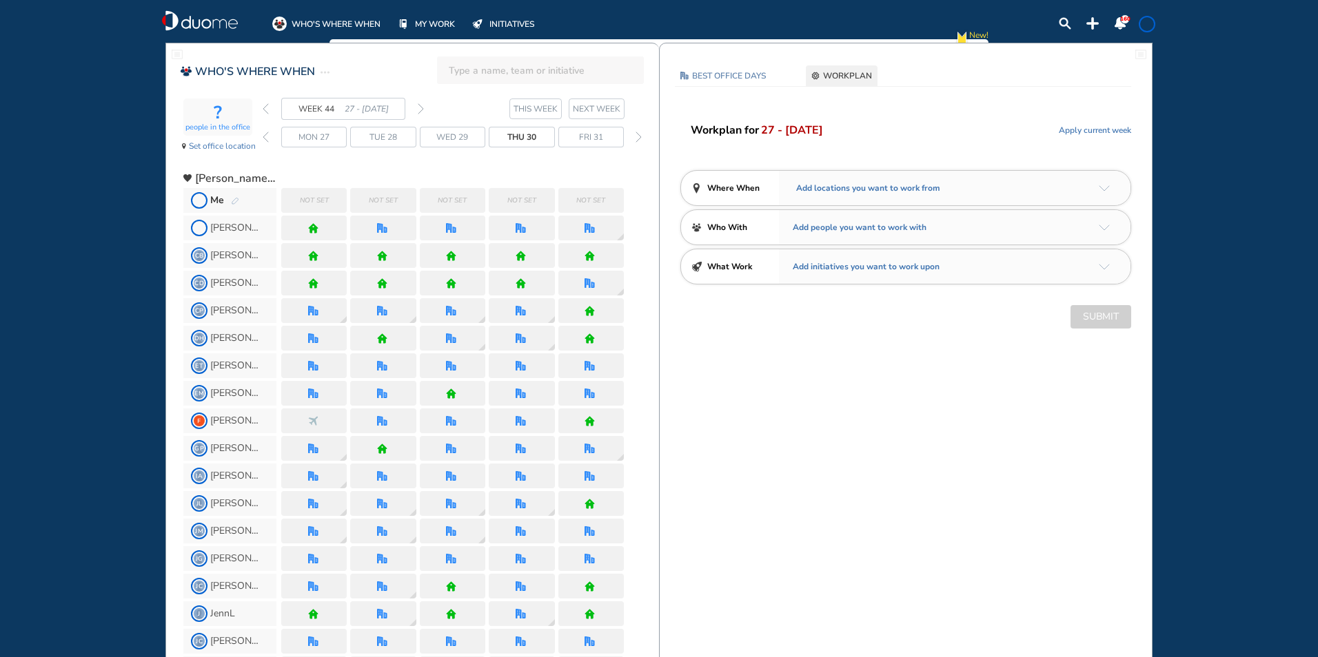
click at [267, 136] on img "back day" at bounding box center [266, 137] width 6 height 11
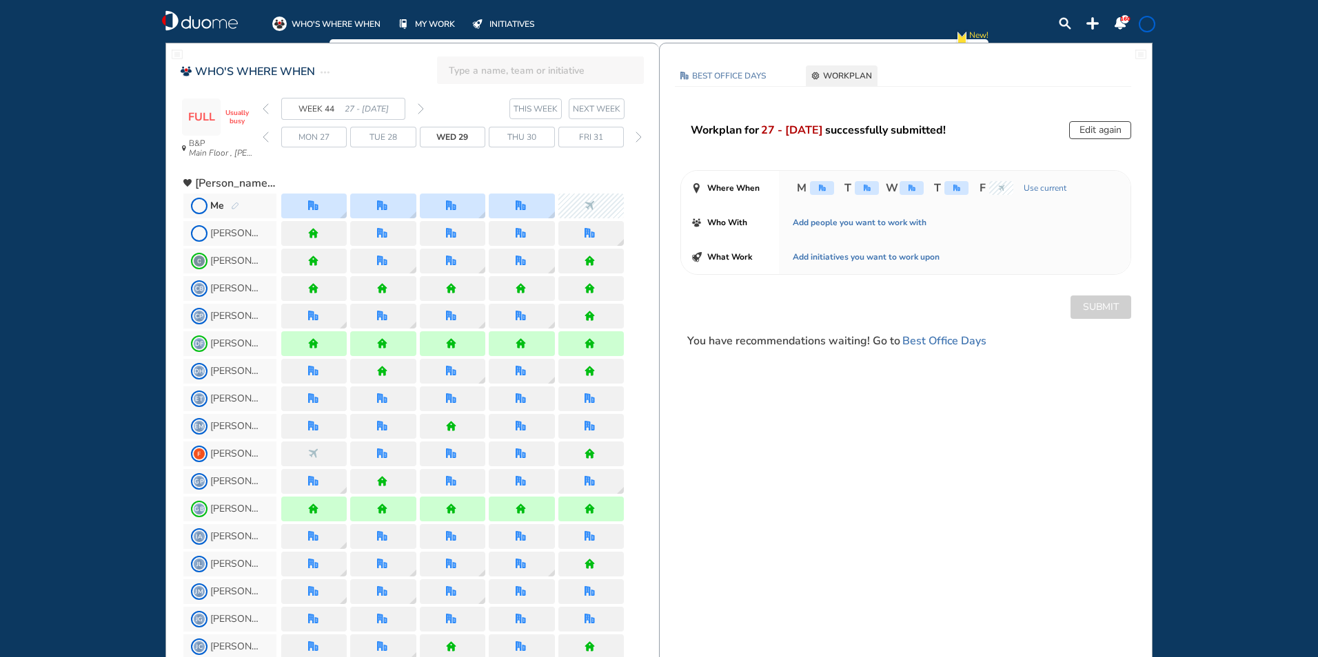
click at [267, 136] on img "back day" at bounding box center [266, 137] width 6 height 11
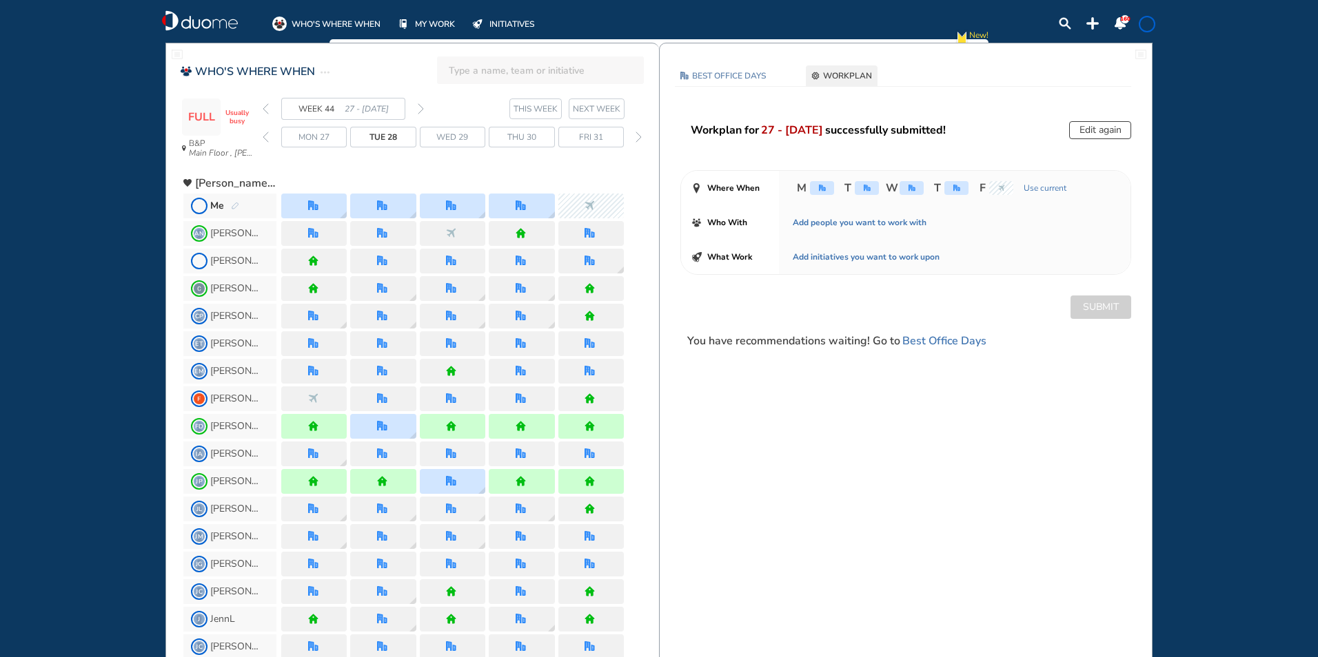
click at [267, 136] on img "back day" at bounding box center [266, 137] width 6 height 11
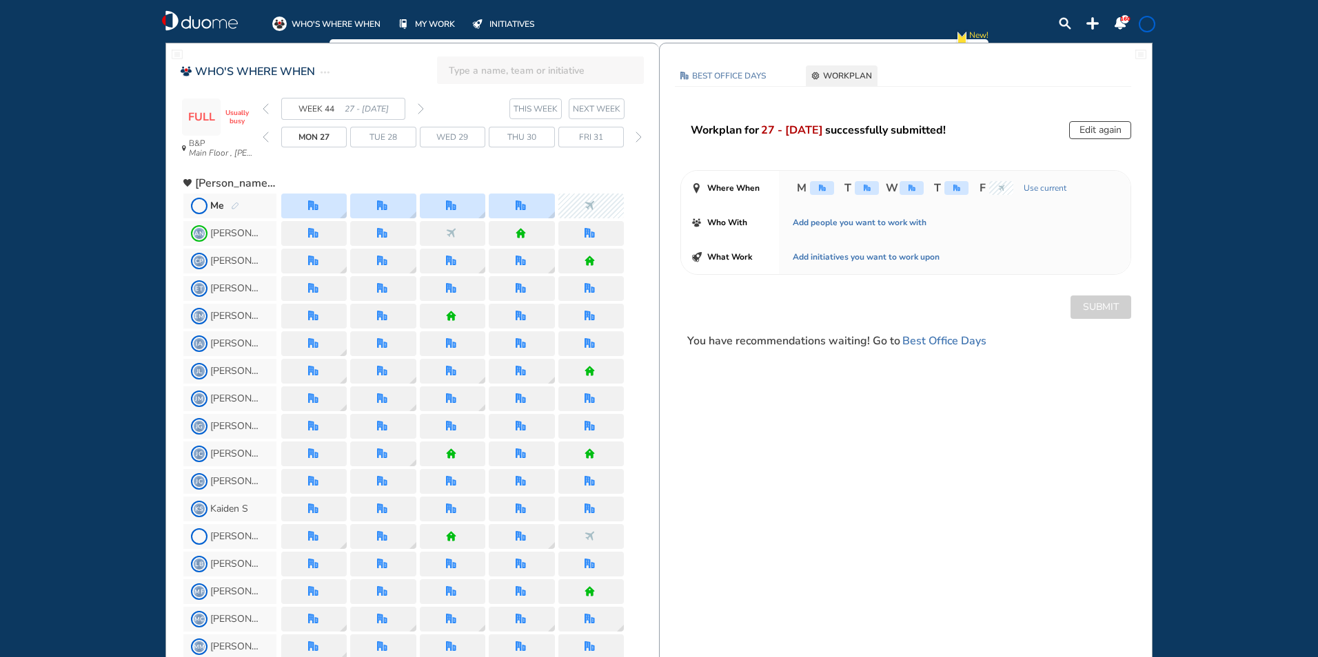
click at [267, 136] on img "back day" at bounding box center [266, 137] width 6 height 11
